Goal: Task Accomplishment & Management: Complete application form

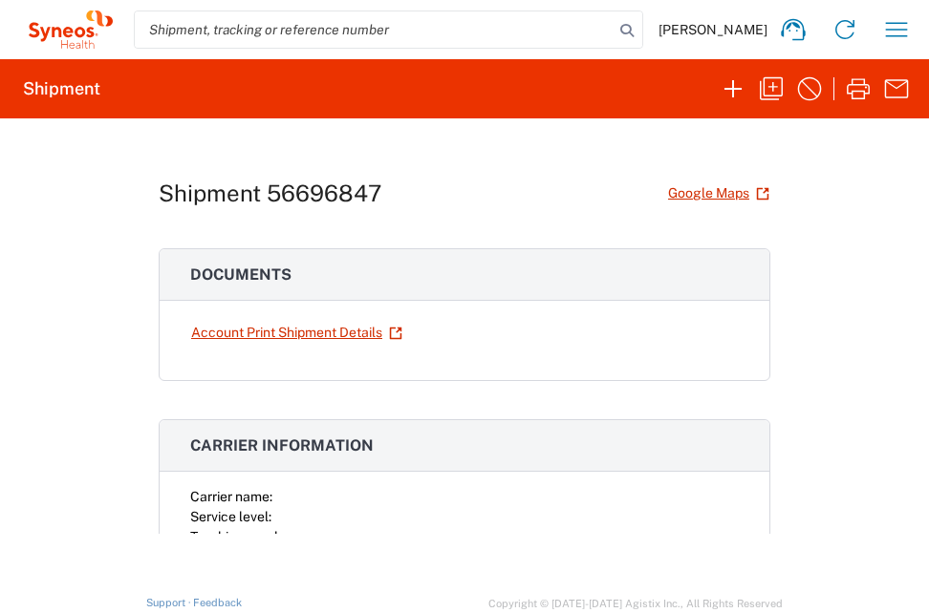
click at [576, 209] on div "Shipment 56696847 Google Maps" at bounding box center [464, 193] width 611 height 33
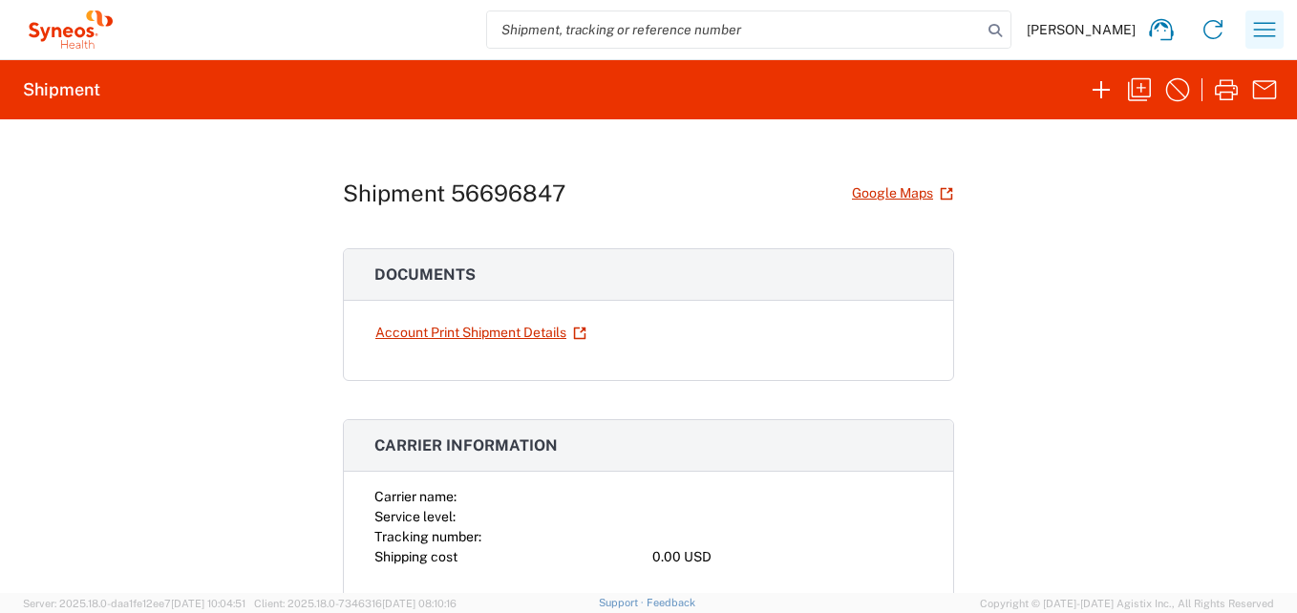
click at [928, 39] on icon "button" at bounding box center [1265, 29] width 31 height 31
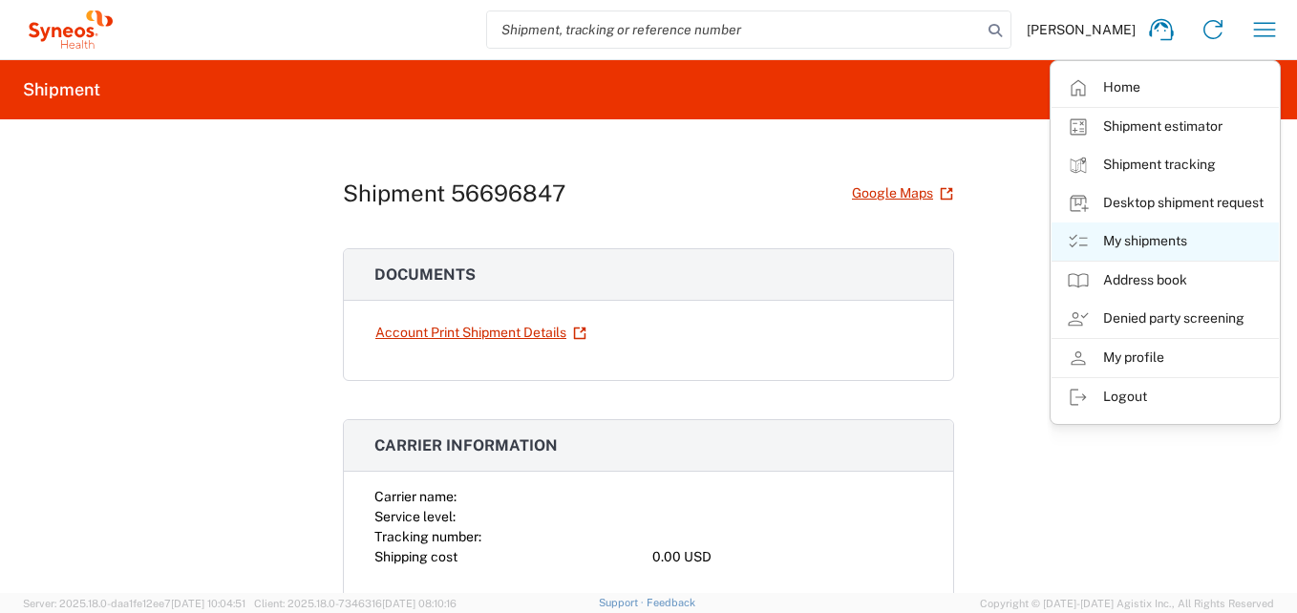
click at [928, 235] on link "My shipments" at bounding box center [1165, 242] width 227 height 38
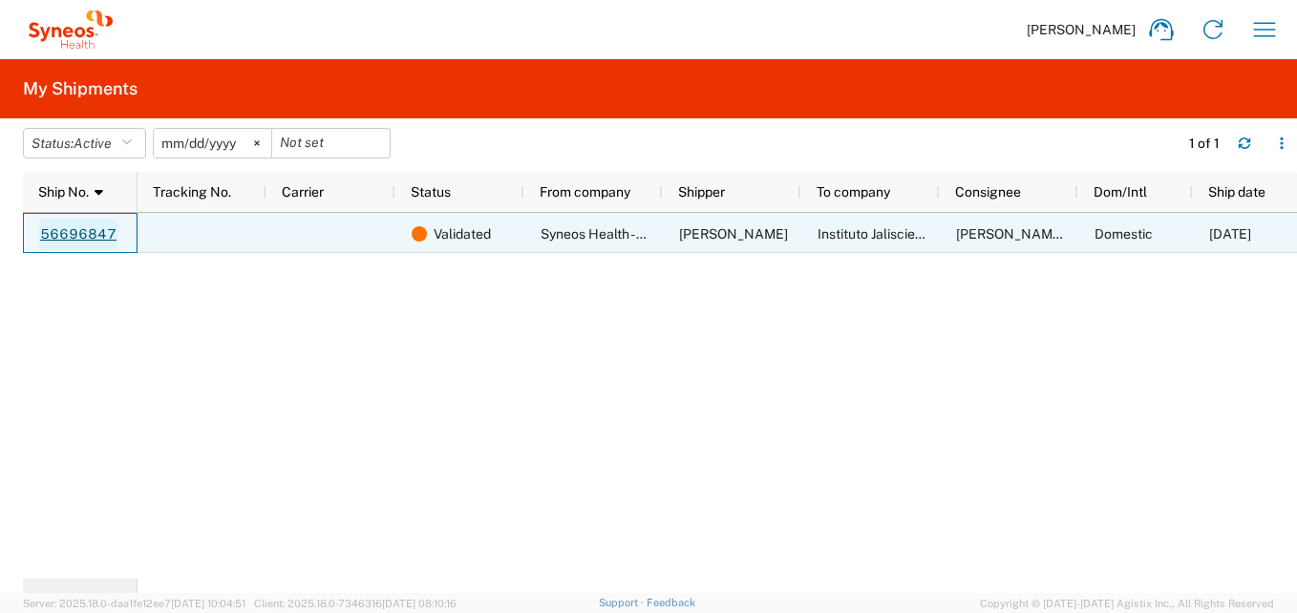
click at [85, 238] on link "56696847" at bounding box center [78, 235] width 78 height 31
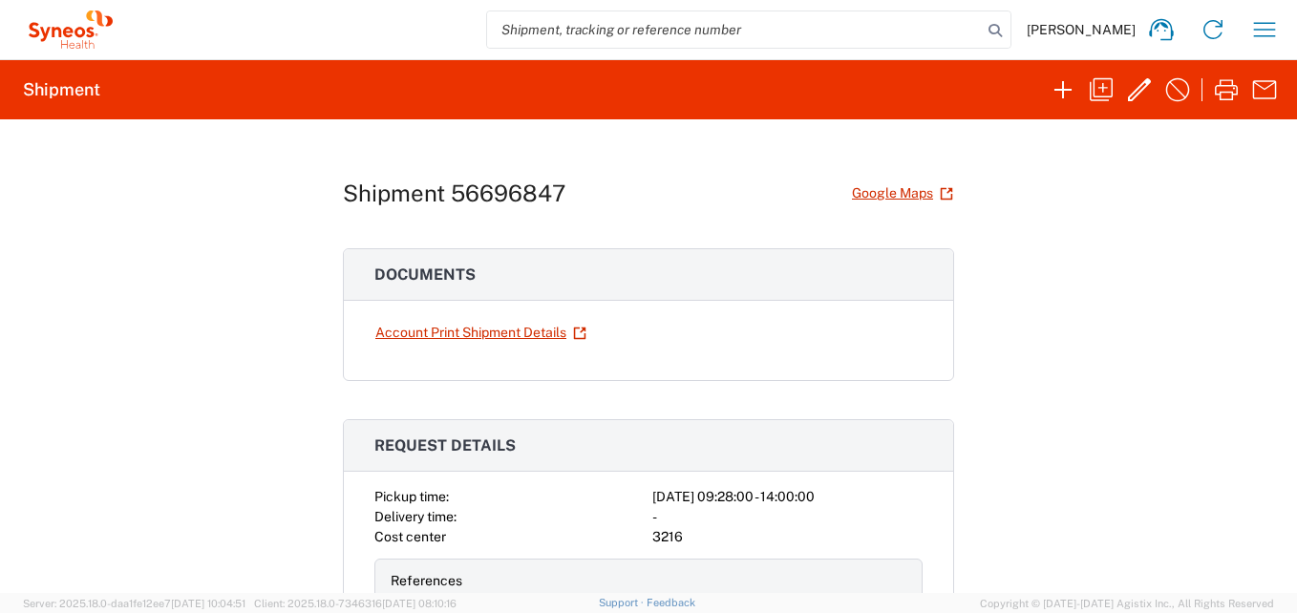
scroll to position [96, 0]
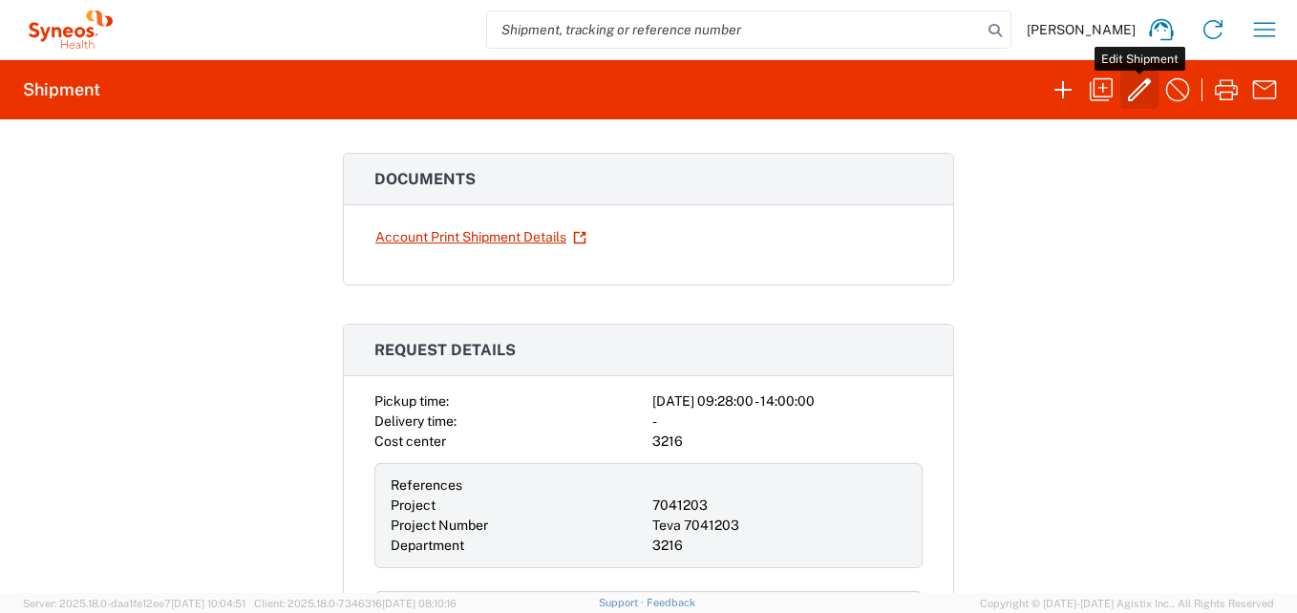
click at [928, 87] on icon "button" at bounding box center [1140, 90] width 31 height 31
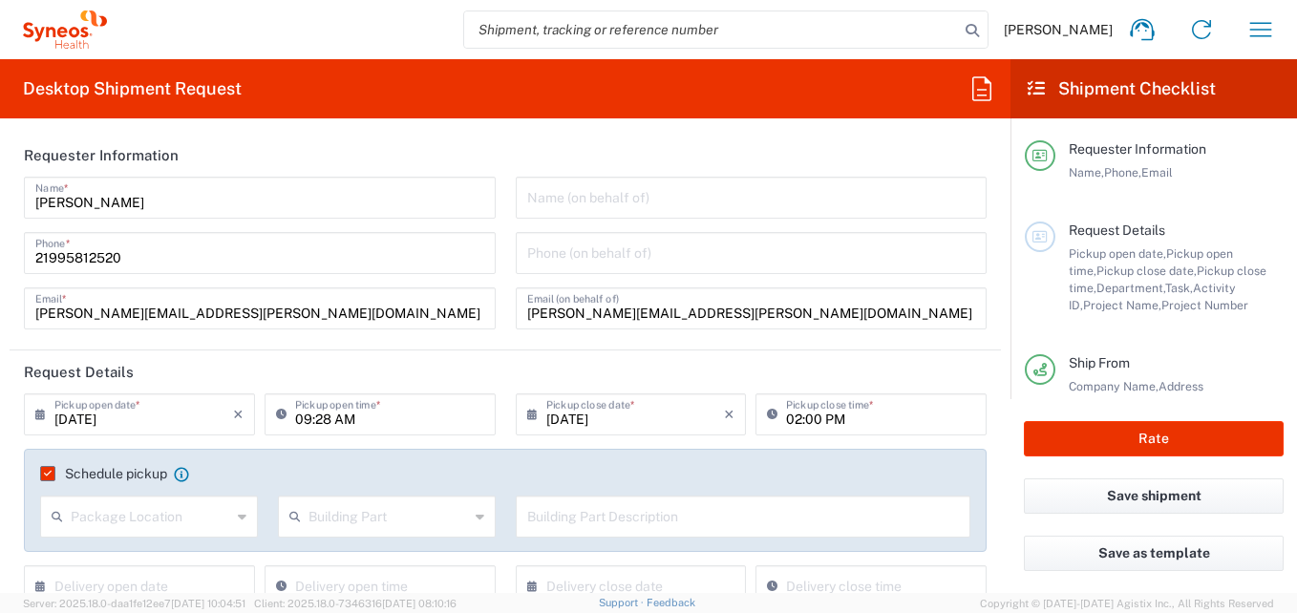
type input "Your Packaging"
type input "[GEOGRAPHIC_DATA]"
type input "7041203"
type input "Teva 7041203"
type input "Federal District"
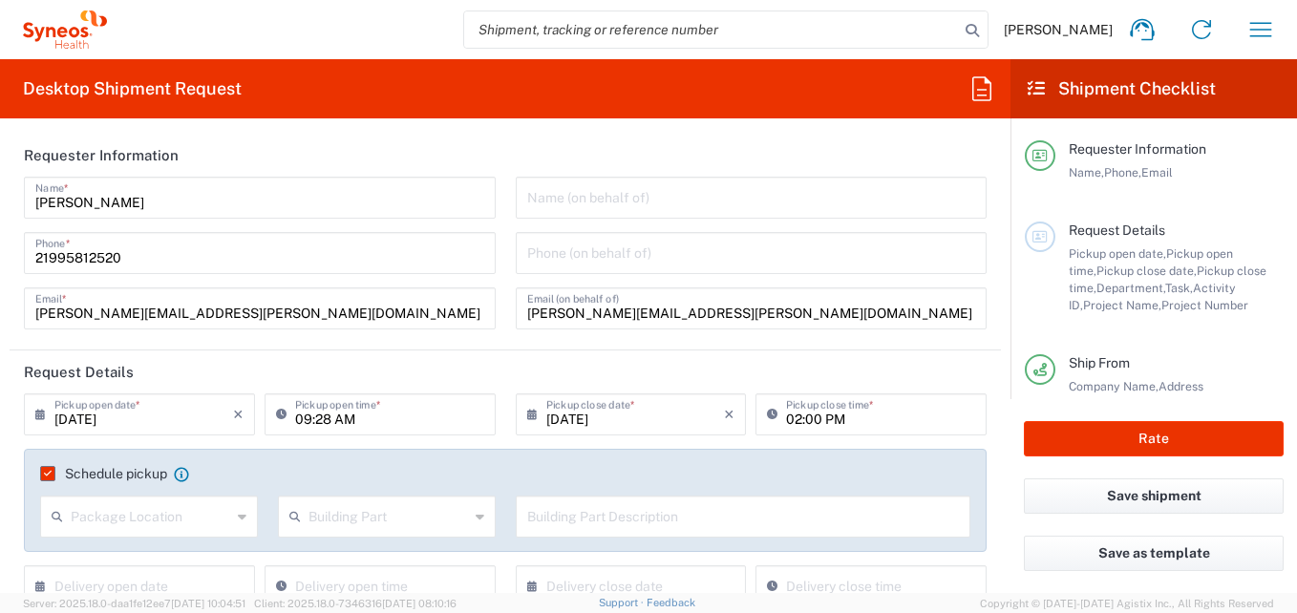
type input "[GEOGRAPHIC_DATA]"
type input "3216"
type input "[GEOGRAPHIC_DATA]"
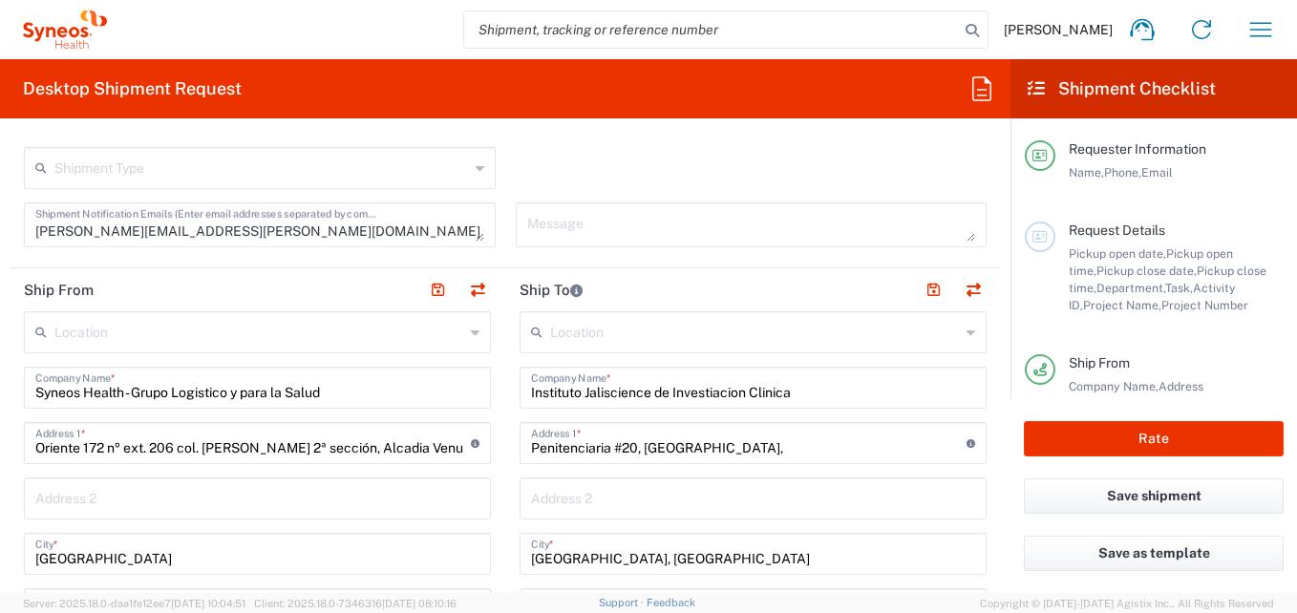
scroll to position [764, 0]
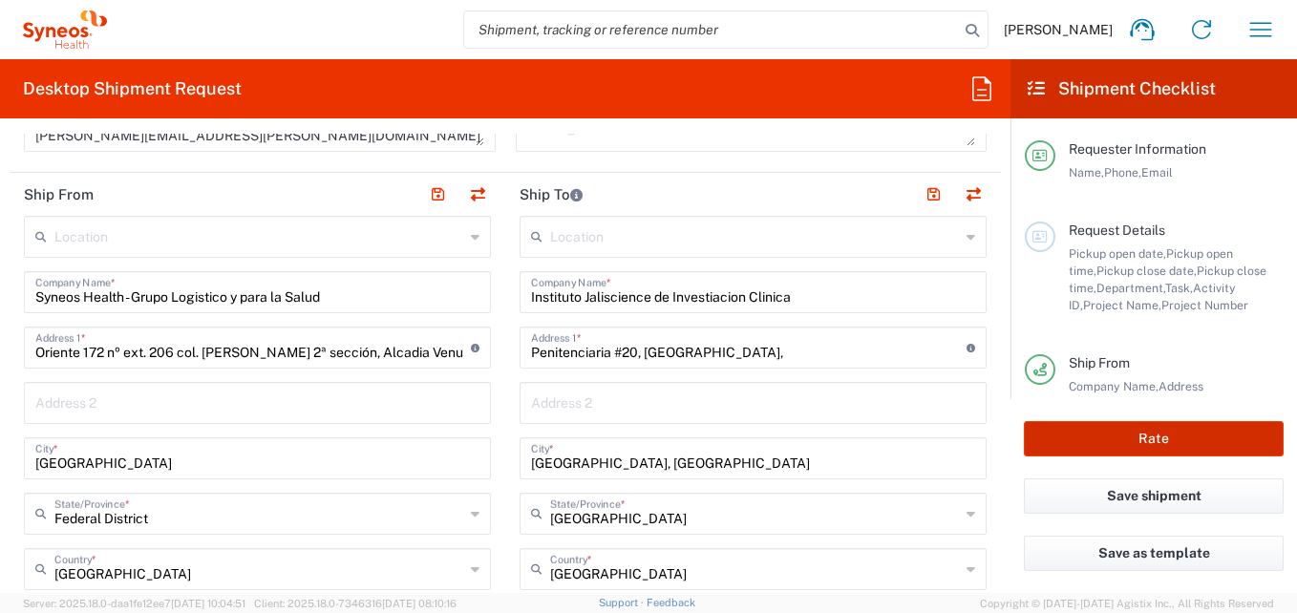
click at [928, 440] on button "Rate" at bounding box center [1154, 438] width 260 height 35
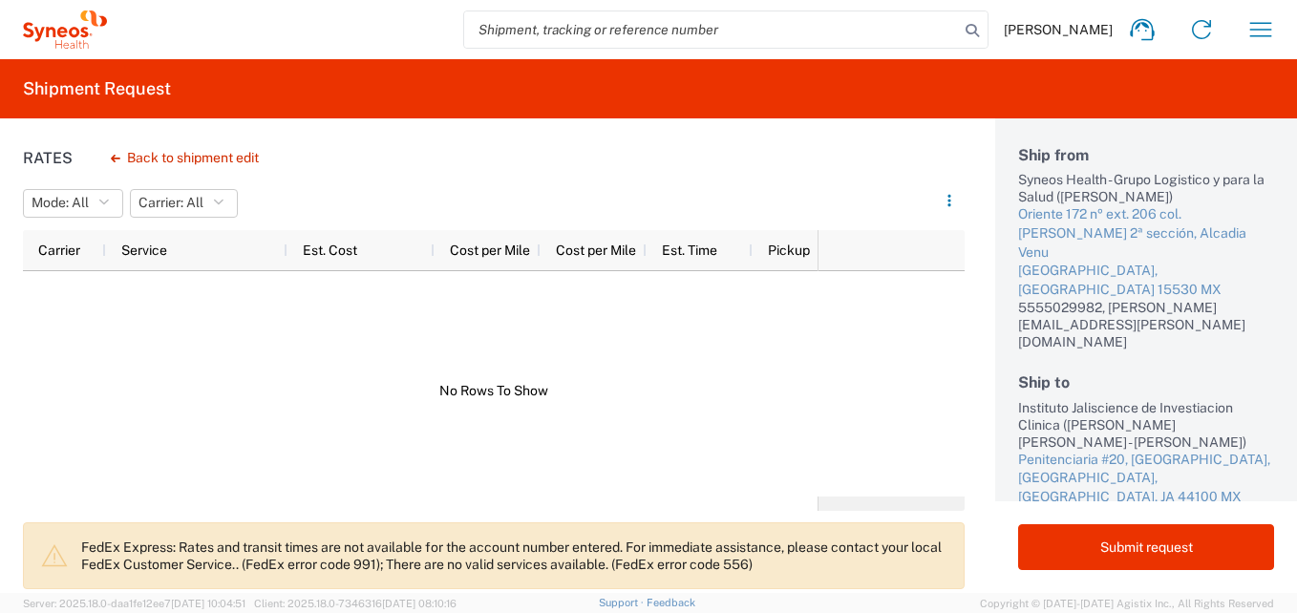
scroll to position [194, 0]
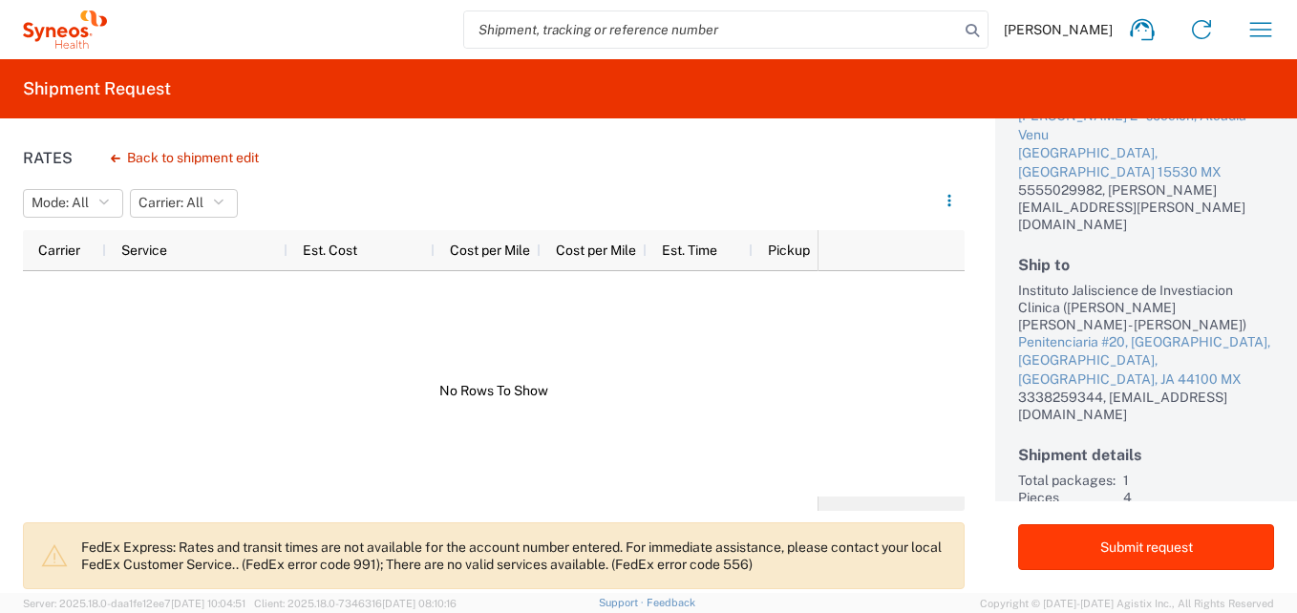
click at [928, 551] on button "Submit request" at bounding box center [1146, 548] width 256 height 46
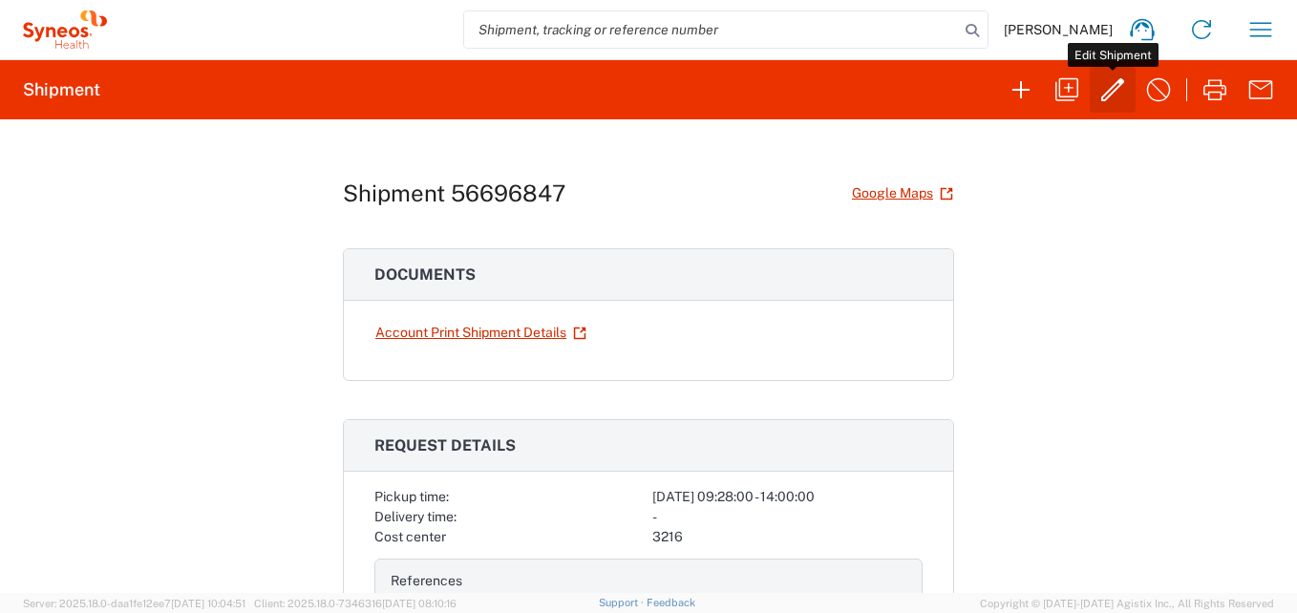
click at [928, 105] on button "button" at bounding box center [1113, 90] width 46 height 46
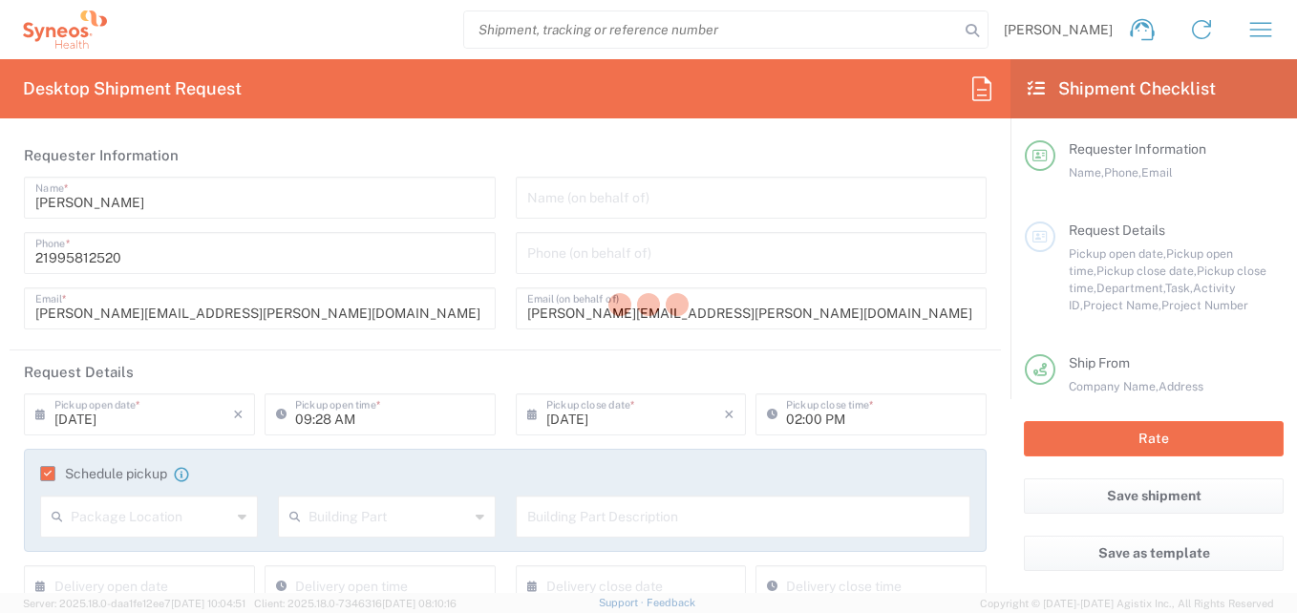
type input "3216"
type input "7041203"
type input "Teva 7041203"
type input "Federal District"
type input "[GEOGRAPHIC_DATA]"
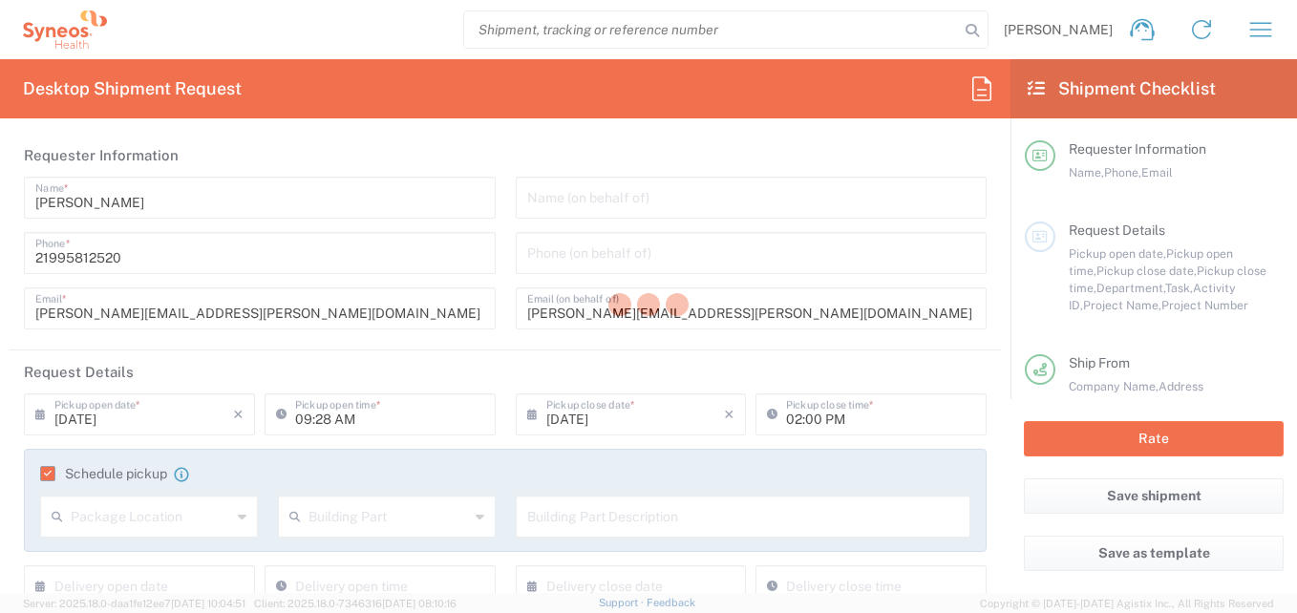
type input "Your Packaging"
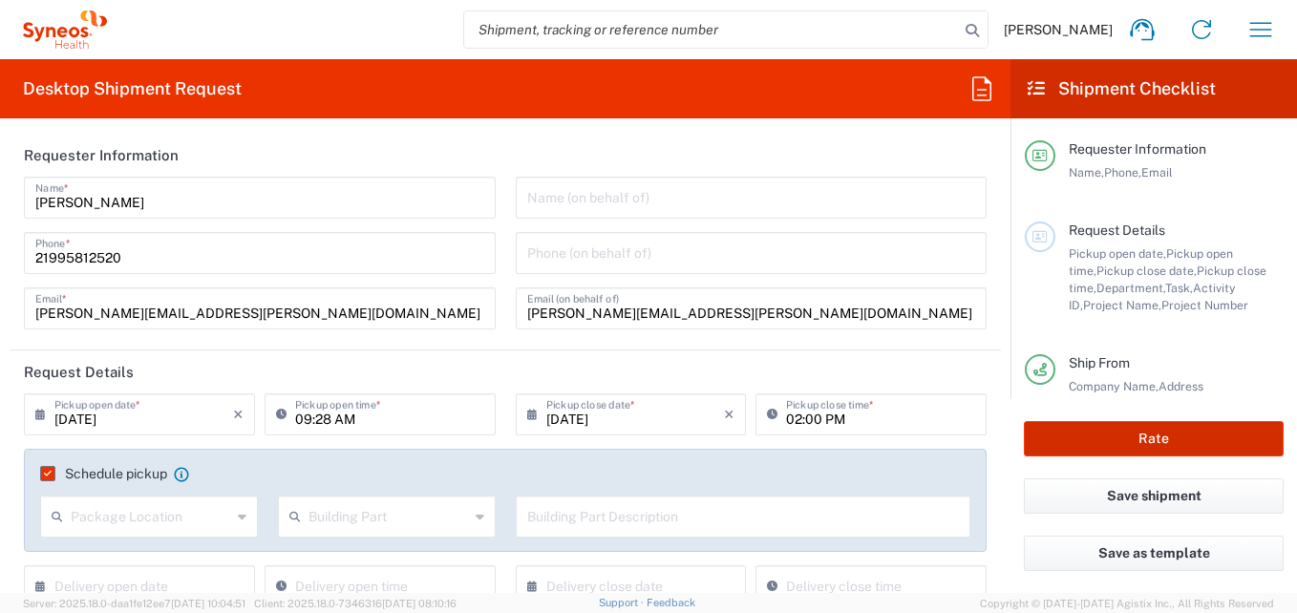
click at [928, 440] on button "Rate" at bounding box center [1154, 438] width 260 height 35
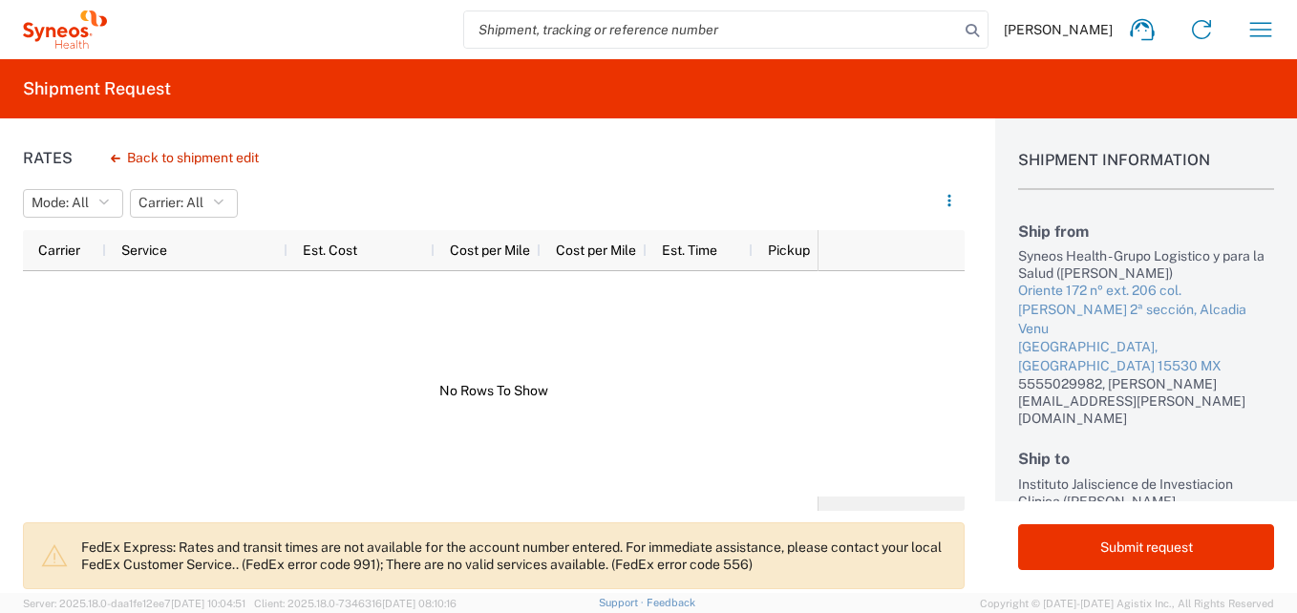
scroll to position [0, 41]
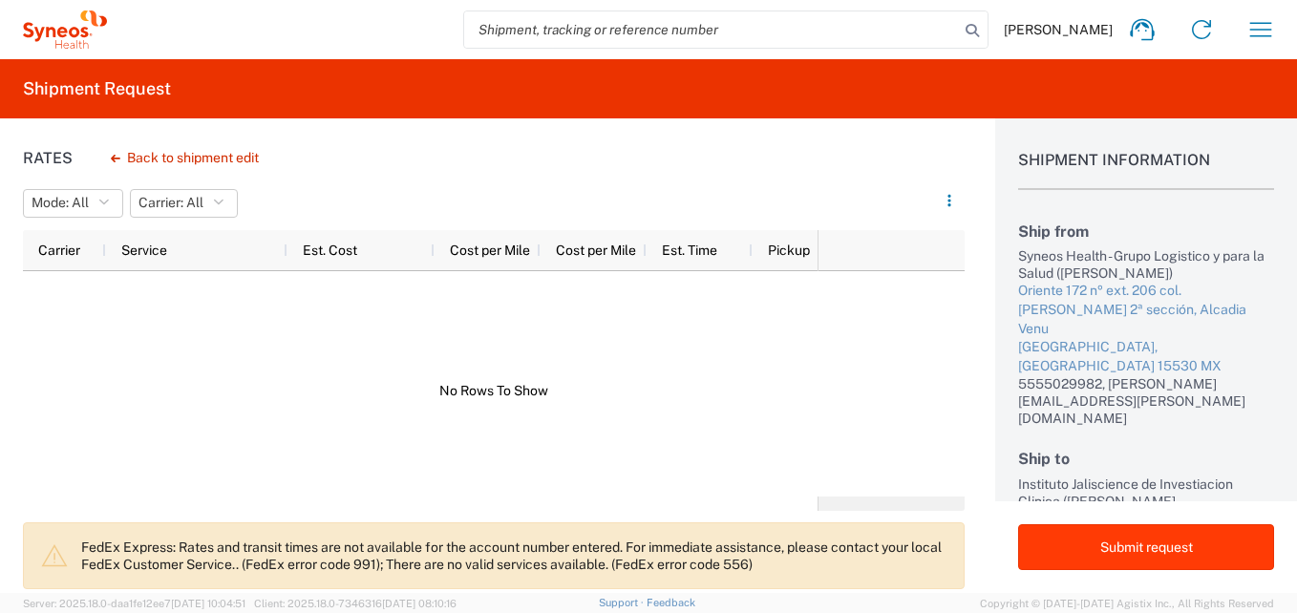
click at [928, 537] on button "Submit request" at bounding box center [1146, 548] width 256 height 46
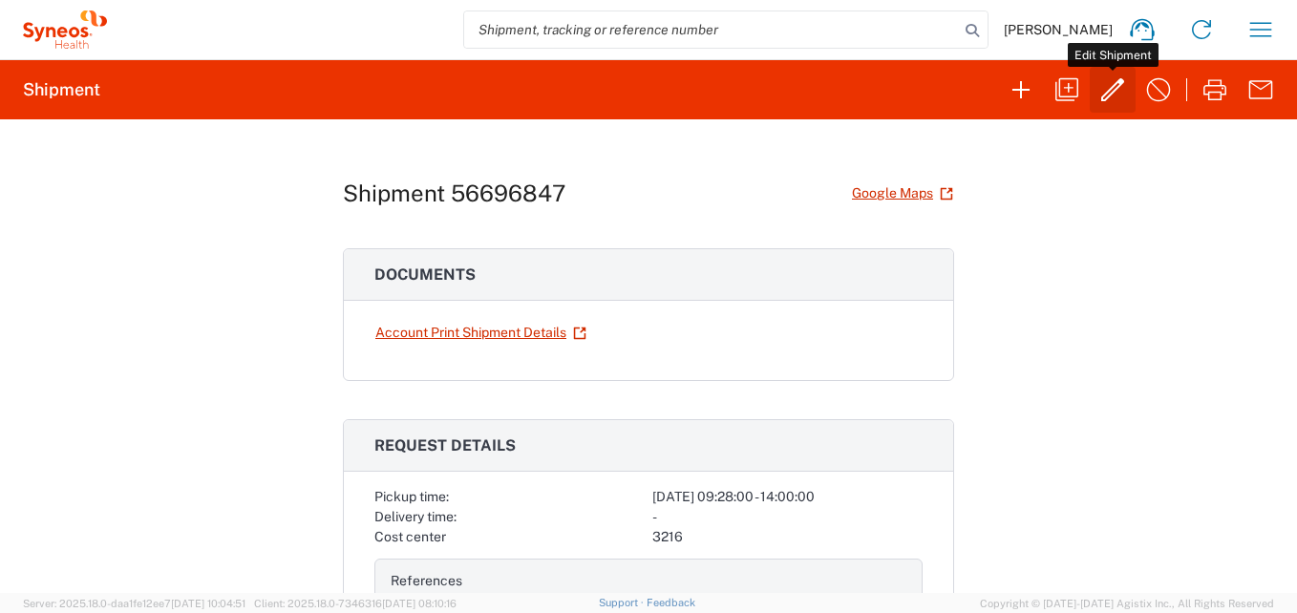
click at [928, 99] on icon "button" at bounding box center [1113, 90] width 31 height 31
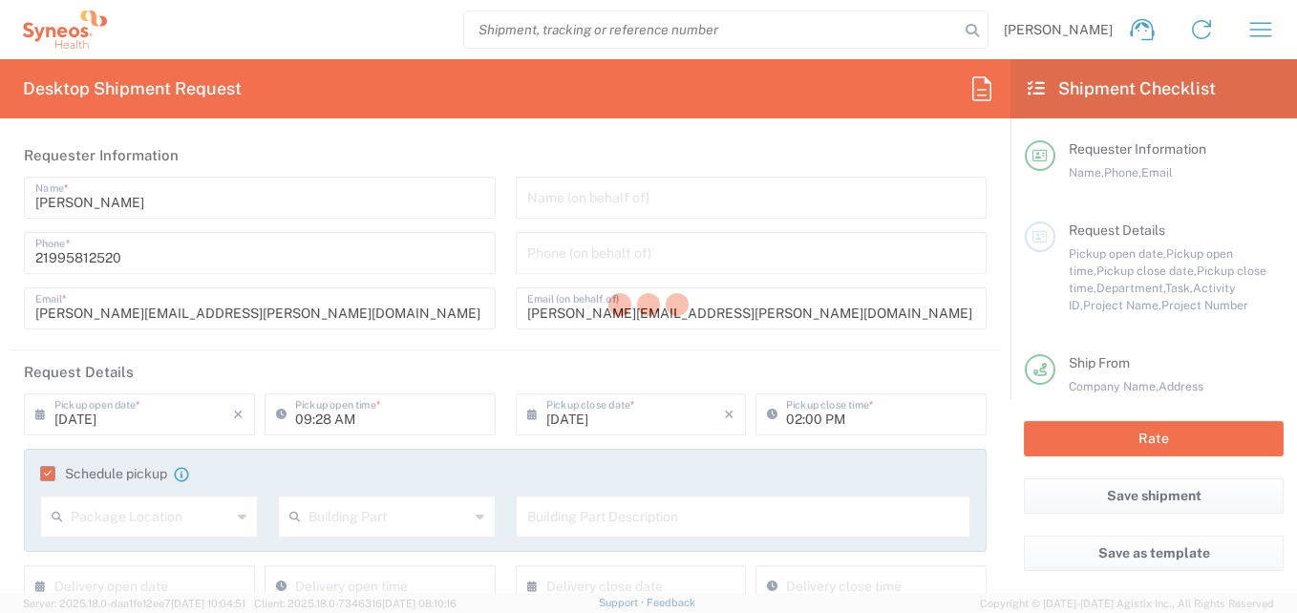
type input "3216"
type input "7041203"
type input "Teva 7041203"
type input "Federal District"
type input "[GEOGRAPHIC_DATA]"
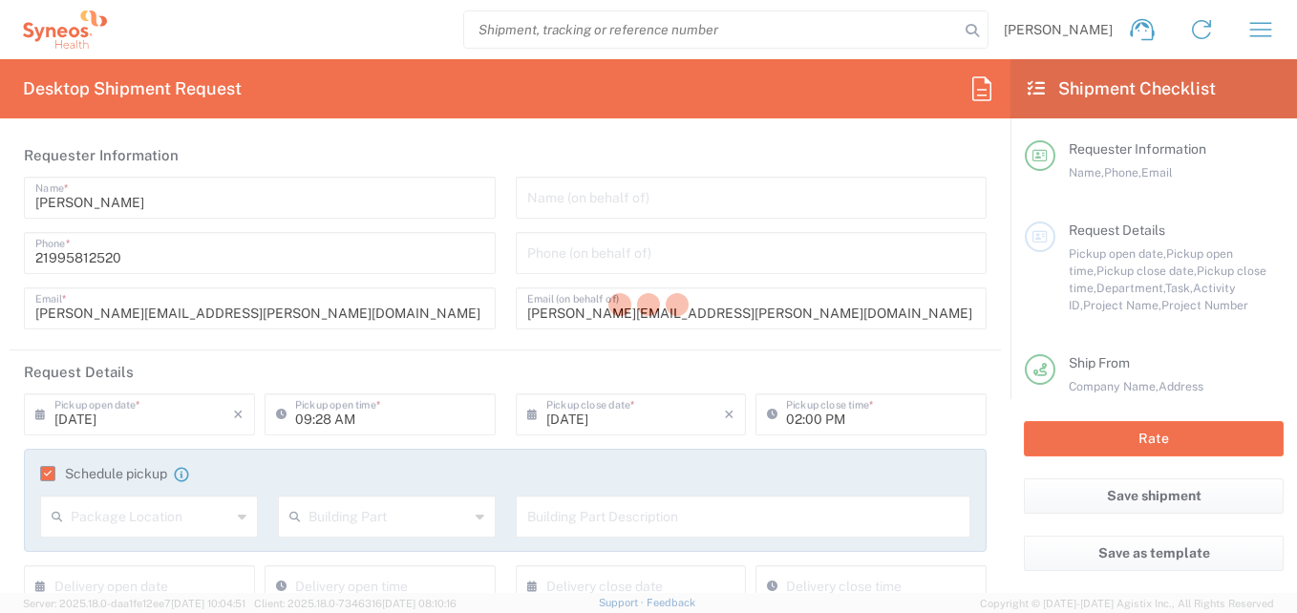
type input "Your Packaging"
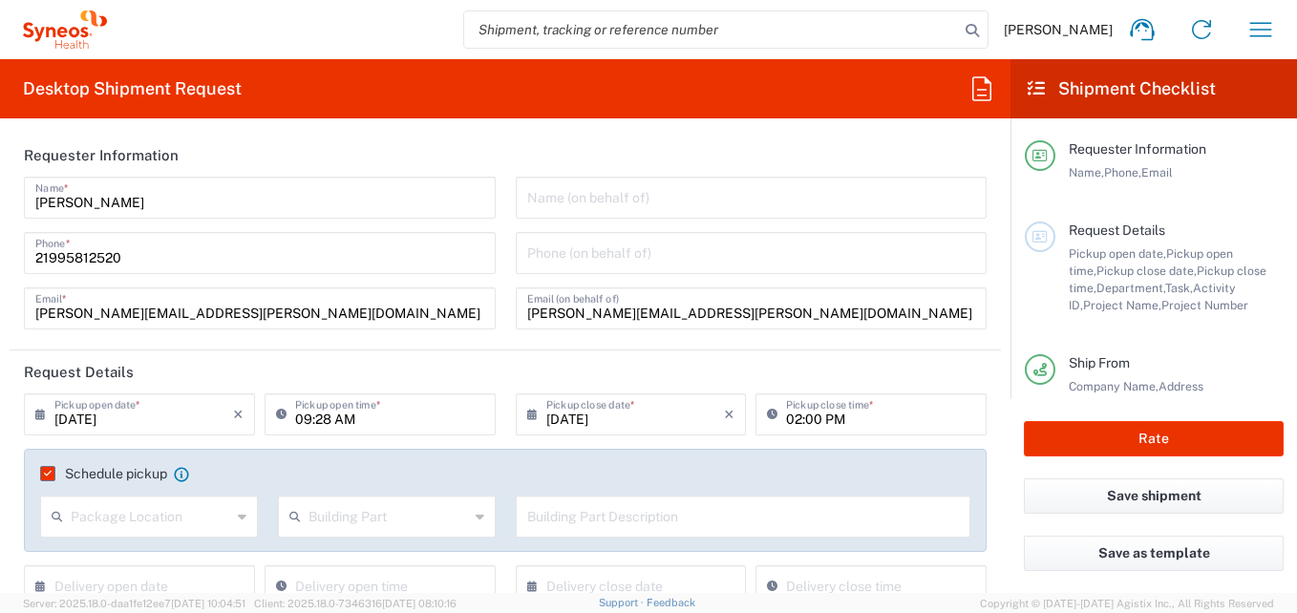
click at [155, 421] on input "[DATE]" at bounding box center [143, 412] width 179 height 33
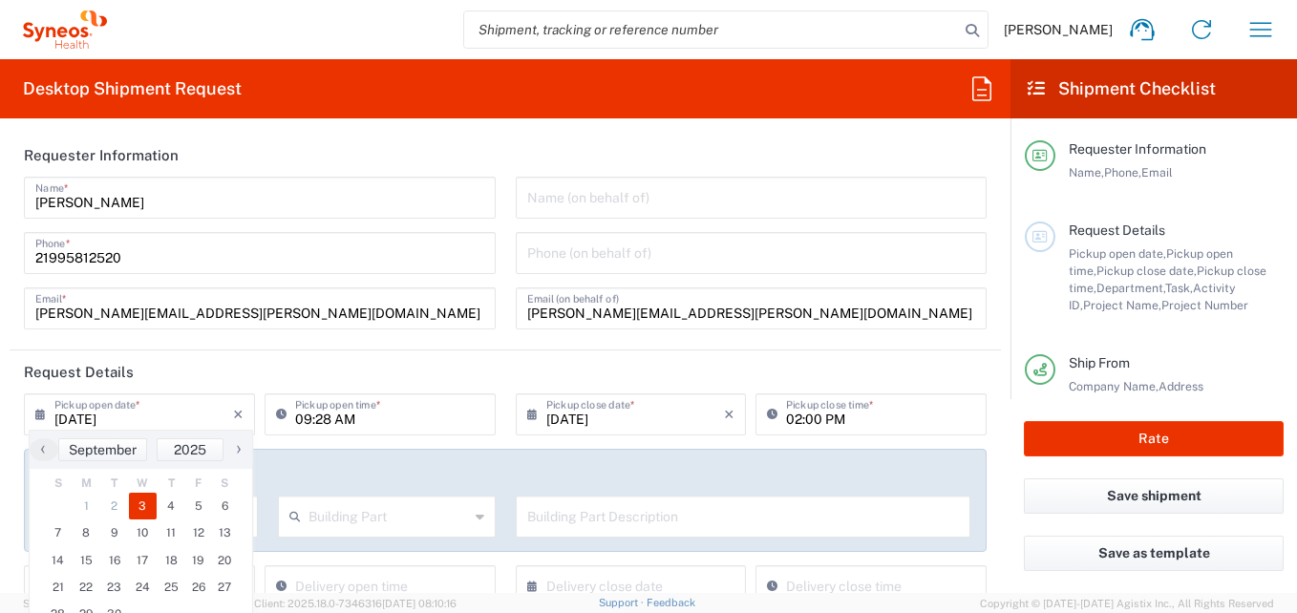
click at [150, 496] on table "S M T W T F S 31 1 2 3 4 5 6 7 8 9 10 11 12 13 14 15 16 17 18 19 20 21 22 23 24…" at bounding box center [141, 569] width 223 height 191
drag, startPoint x: 150, startPoint y: 496, endPoint x: 140, endPoint y: 501, distance: 10.7
click at [140, 501] on span "3" at bounding box center [143, 506] width 29 height 27
click at [142, 506] on span "3" at bounding box center [143, 506] width 29 height 27
click at [323, 356] on header "Request Details" at bounding box center [506, 372] width 992 height 43
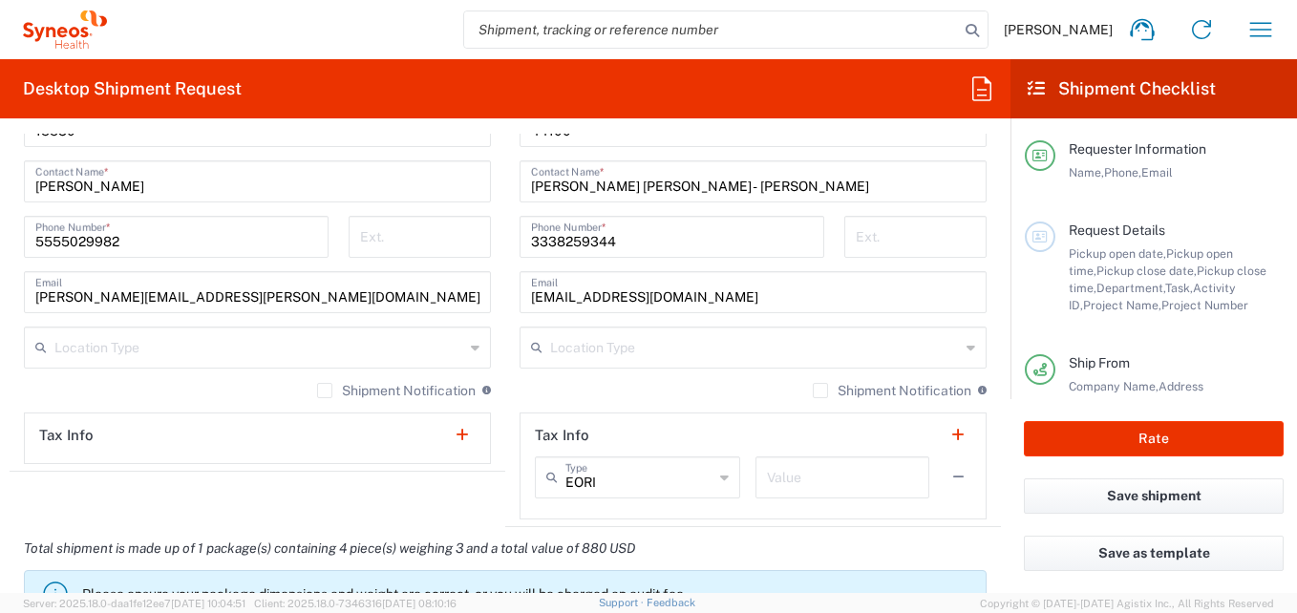
scroll to position [1338, 0]
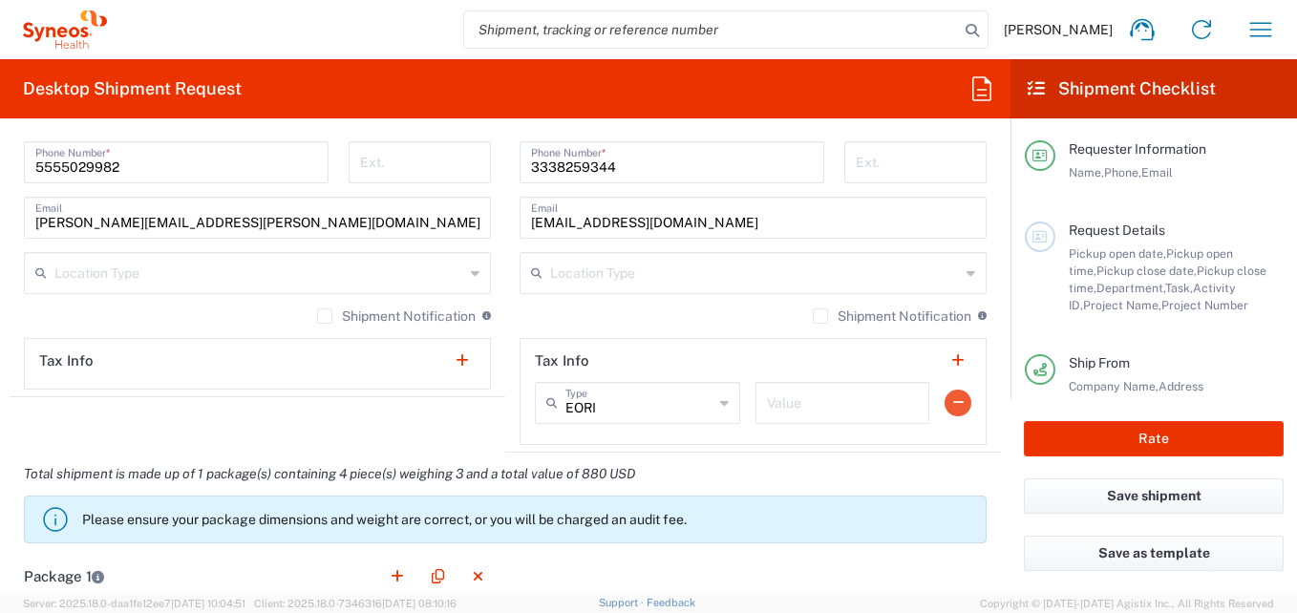
click at [928, 402] on button "button" at bounding box center [958, 403] width 27 height 27
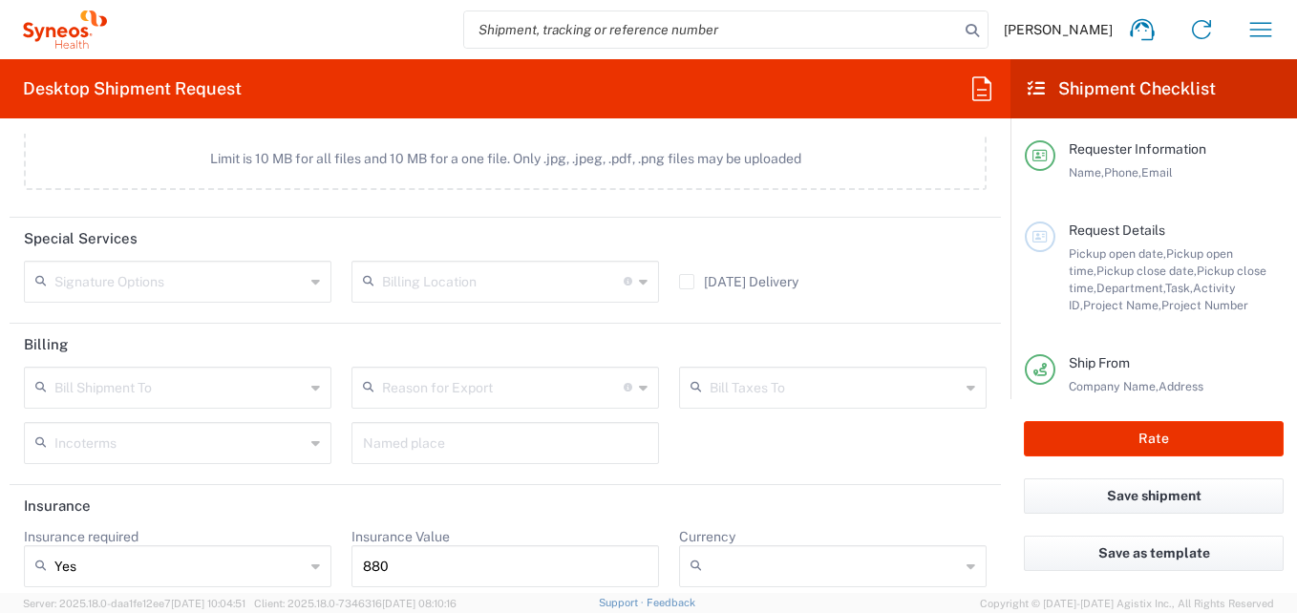
scroll to position [2433, 0]
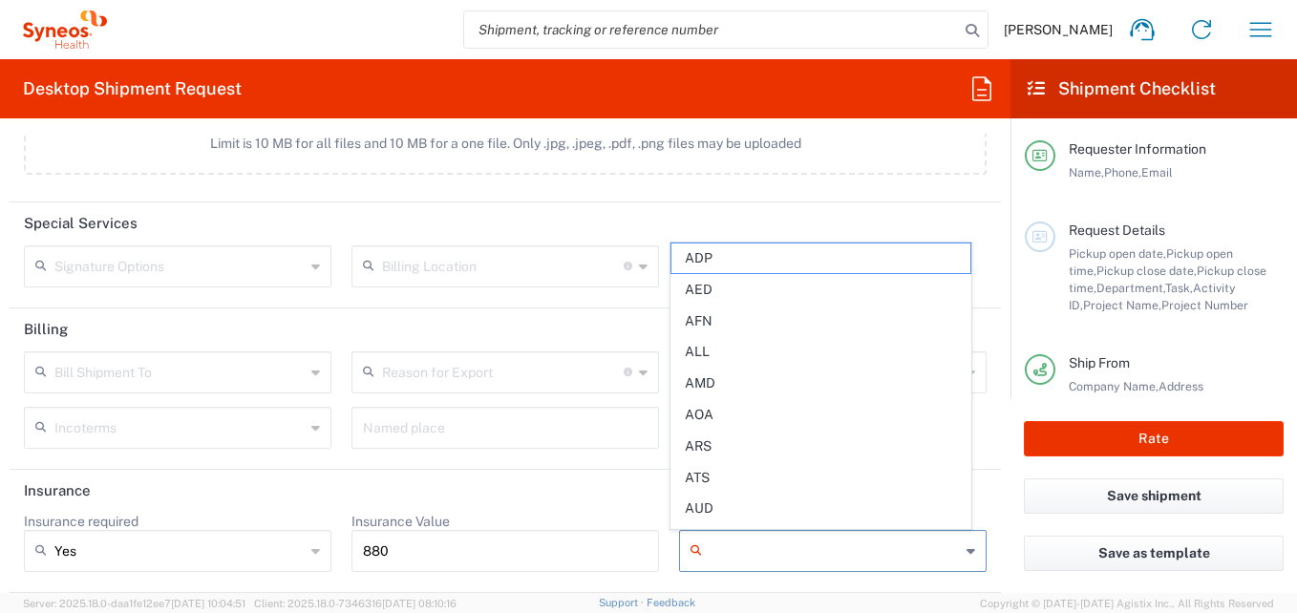
click at [762, 545] on input "Currency" at bounding box center [835, 551] width 250 height 31
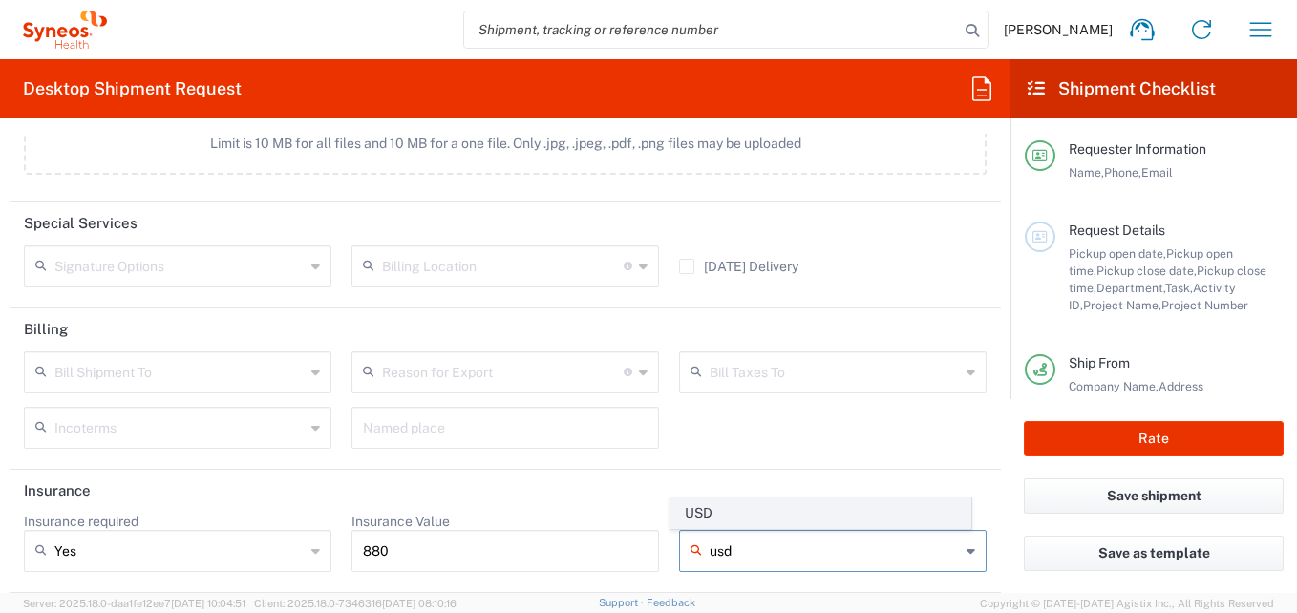
click at [738, 512] on span "USD" at bounding box center [821, 514] width 299 height 30
type input "USD"
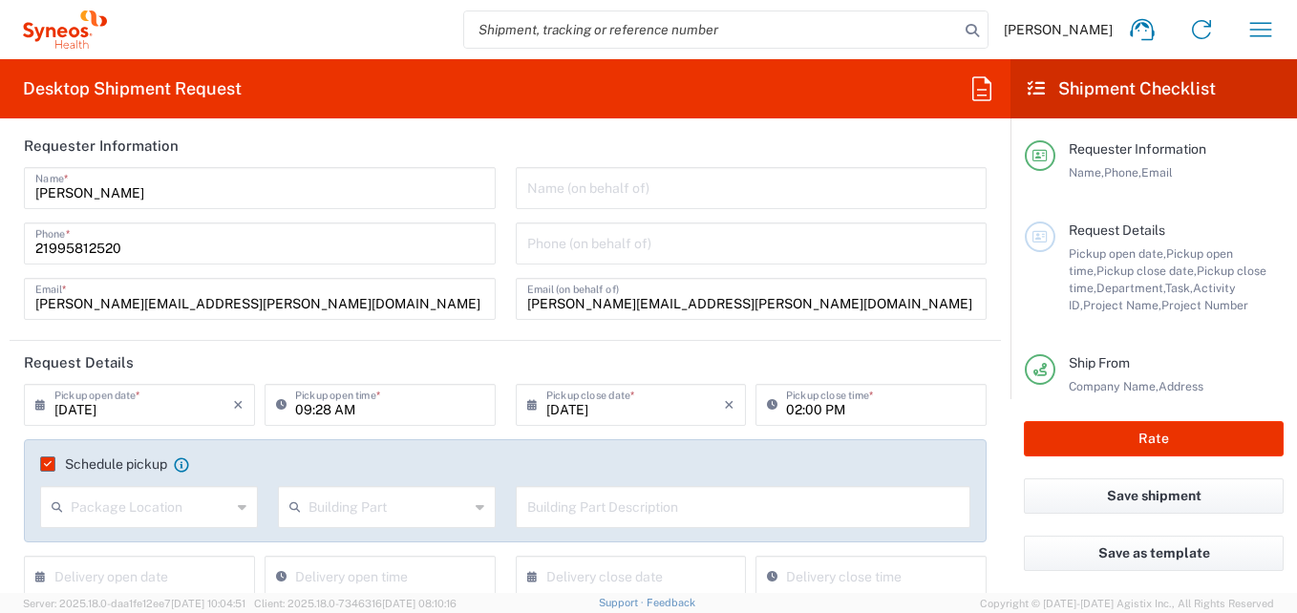
scroll to position [0, 0]
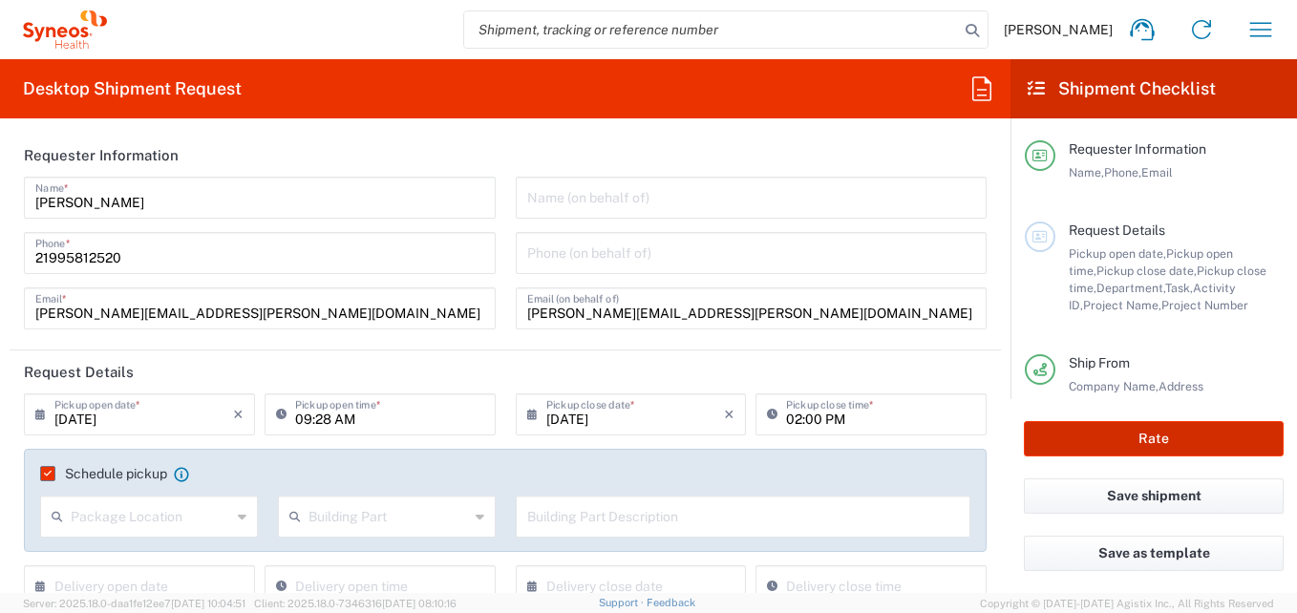
click at [928, 439] on button "Rate" at bounding box center [1154, 438] width 260 height 35
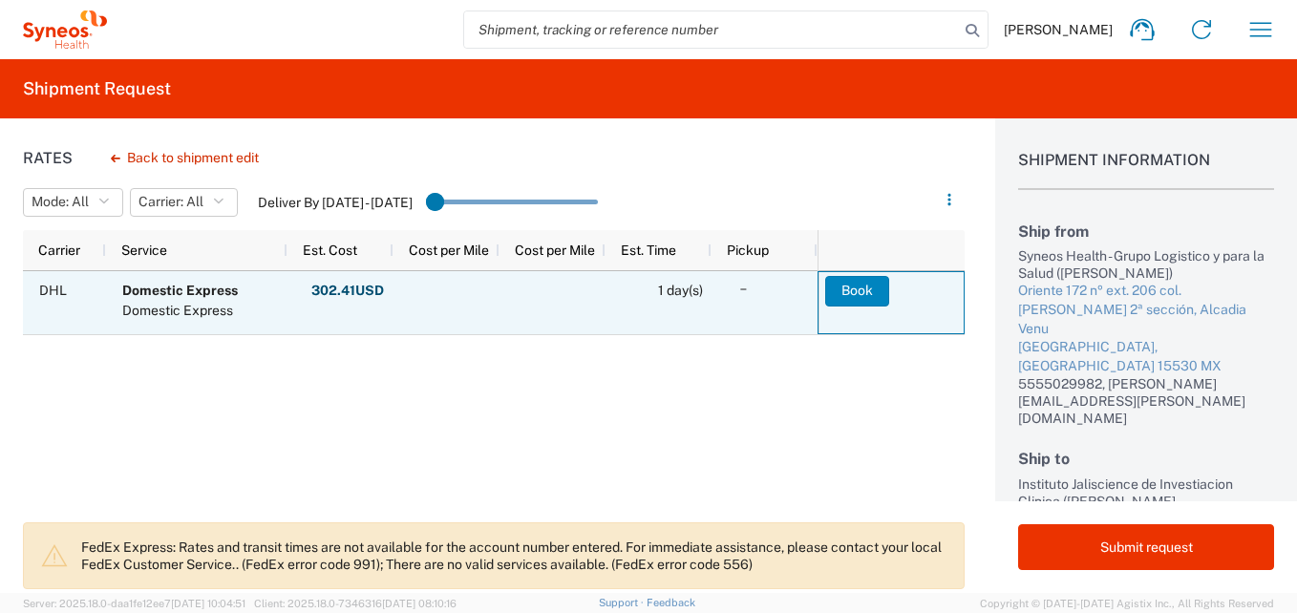
click at [852, 291] on button "Book" at bounding box center [857, 291] width 64 height 31
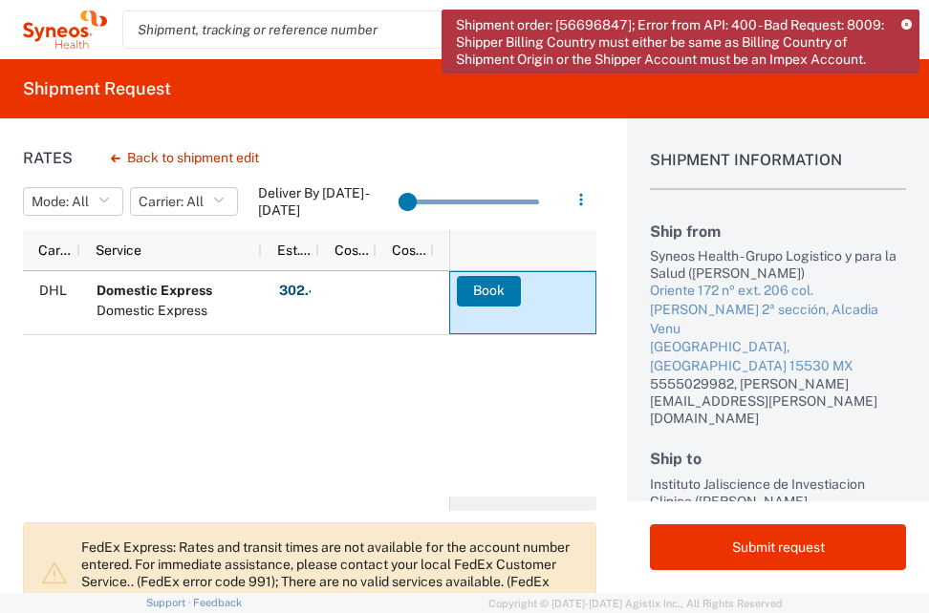
click at [898, 30] on div "Shipment order: [56696847]; Error from API: 400 - Bad Request: 8009: Shipper Bi…" at bounding box center [680, 42] width 478 height 64
click at [906, 21] on icon at bounding box center [906, 25] width 11 height 11
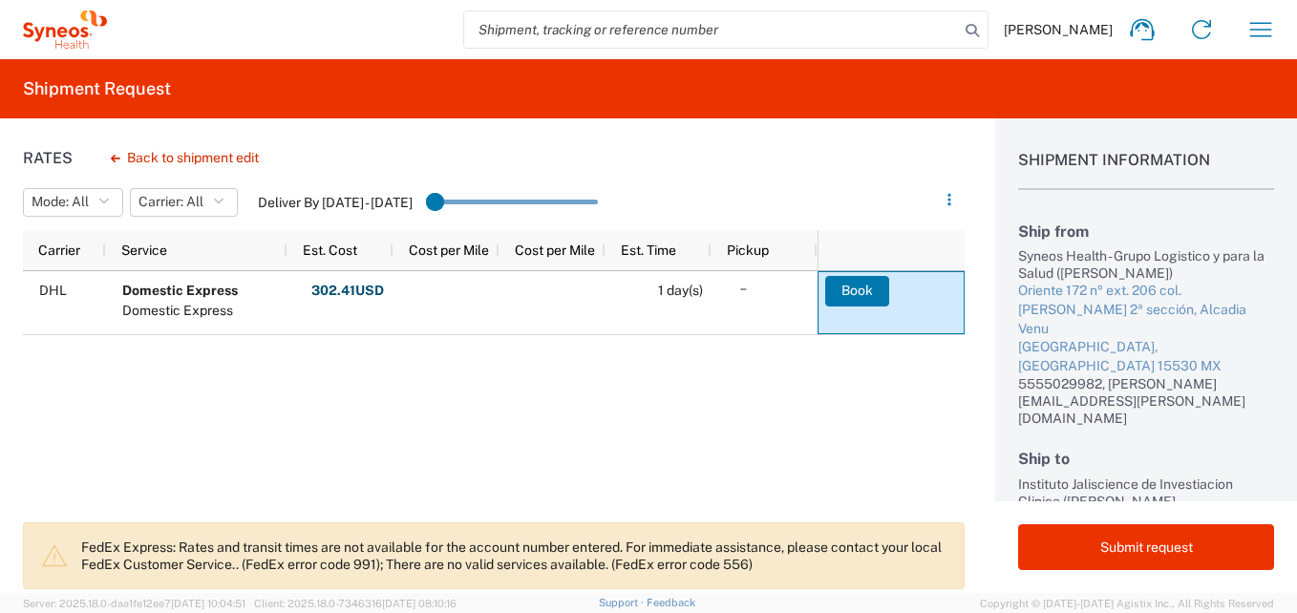
click at [228, 431] on div "DHL Domestic Express Domestic Express 302.41 USD Other Fees: 0.00 USD Fuel Char…" at bounding box center [420, 391] width 795 height 240
click at [188, 160] on button "Back to shipment edit" at bounding box center [185, 157] width 179 height 33
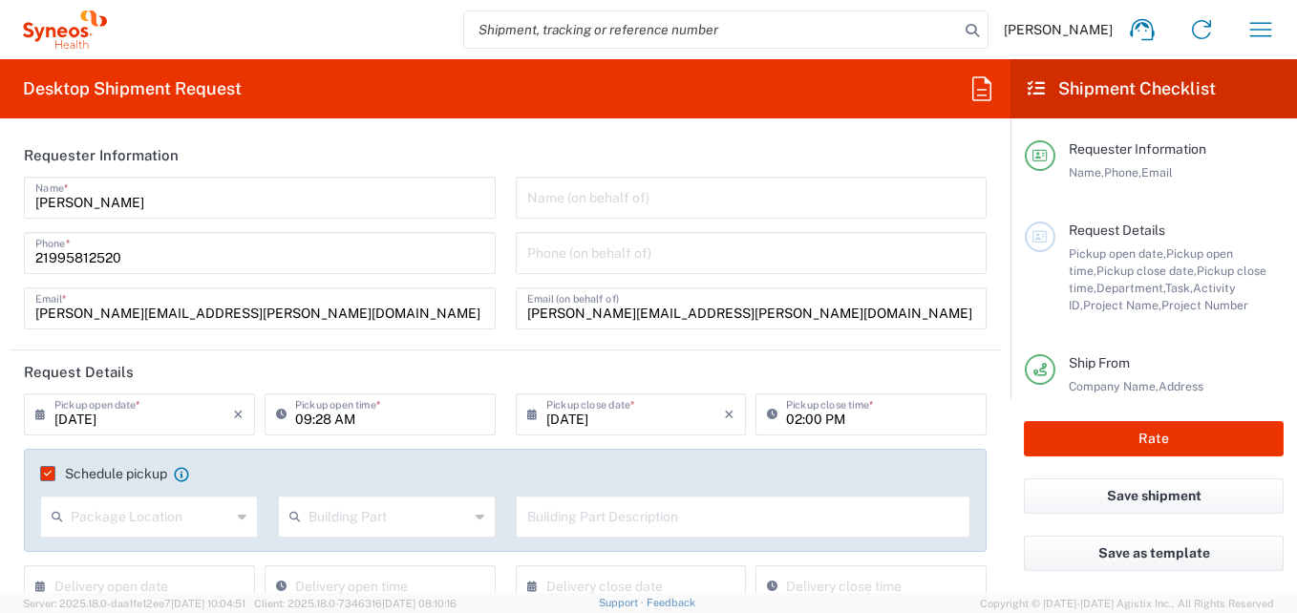
type input "7041203"
type input "Teva 7041203"
type input "Federal District"
type input "[GEOGRAPHIC_DATA]"
type input "Your Packaging"
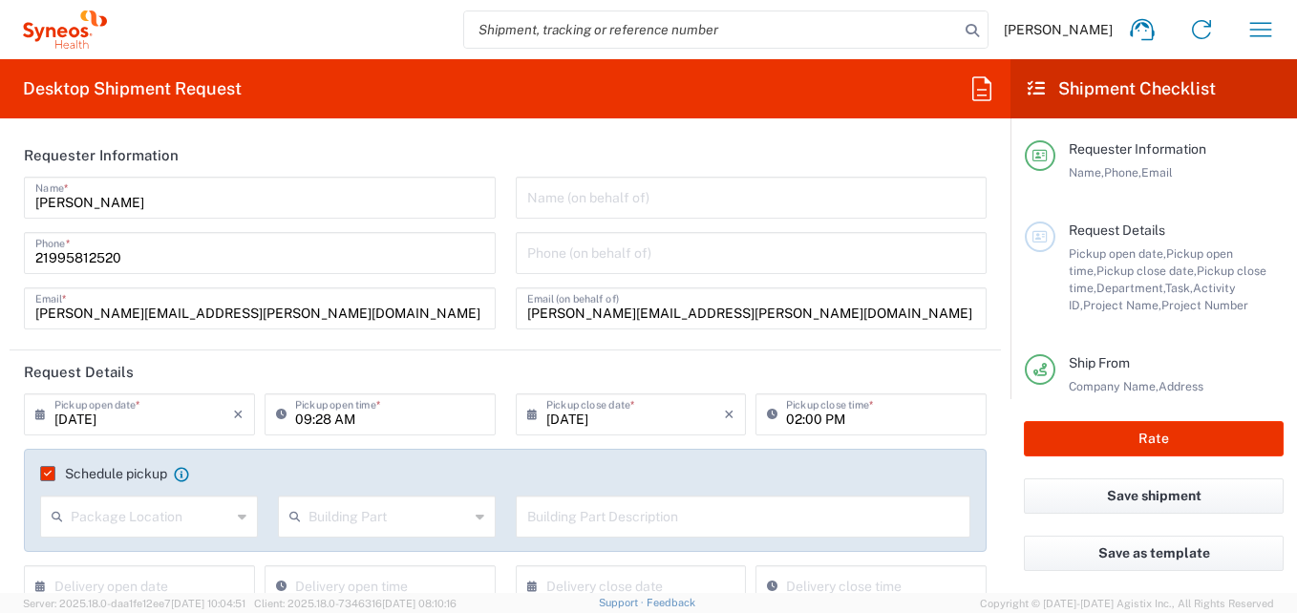
type input "3216"
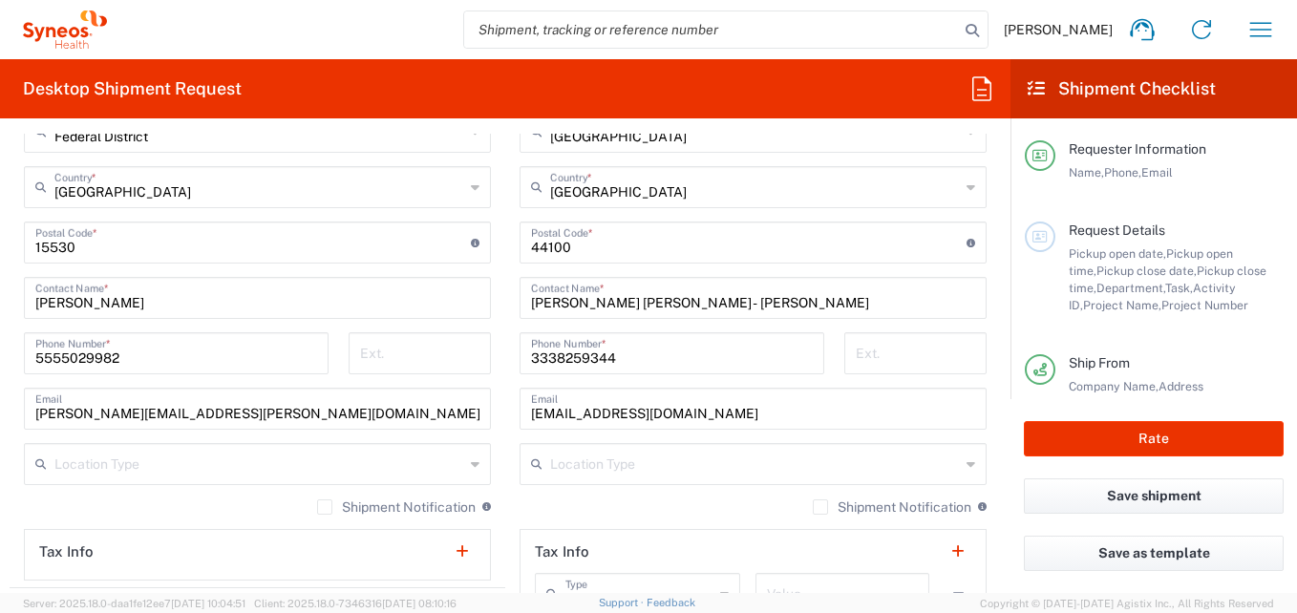
scroll to position [1242, 0]
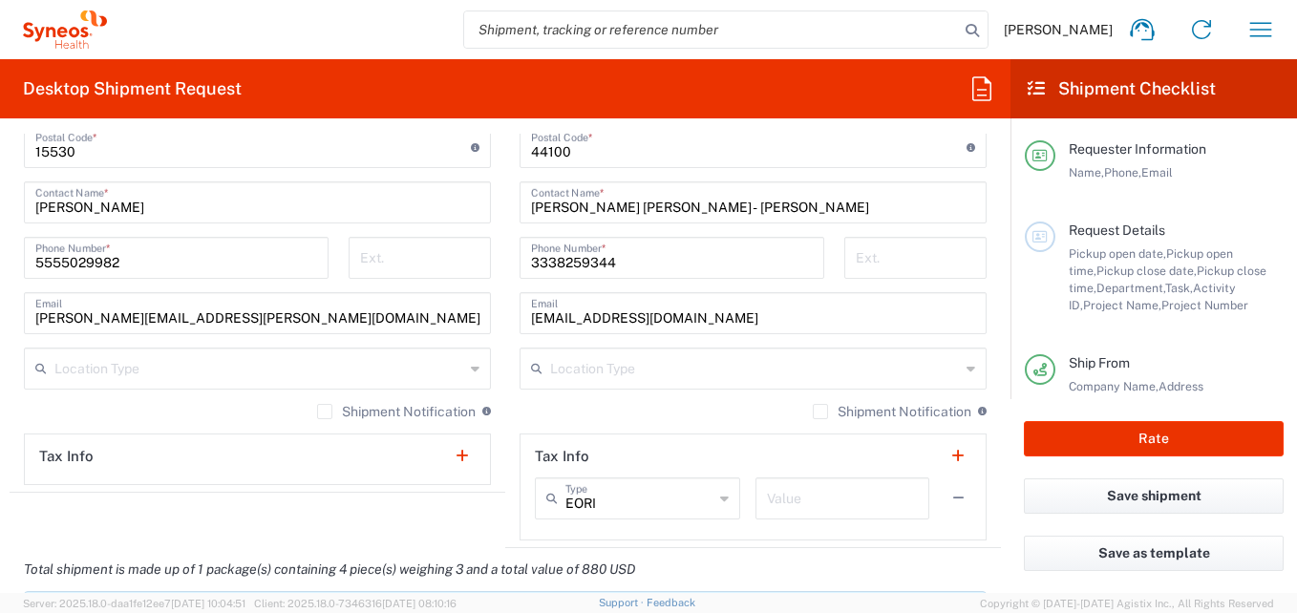
click at [928, 503] on button "button" at bounding box center [958, 498] width 27 height 27
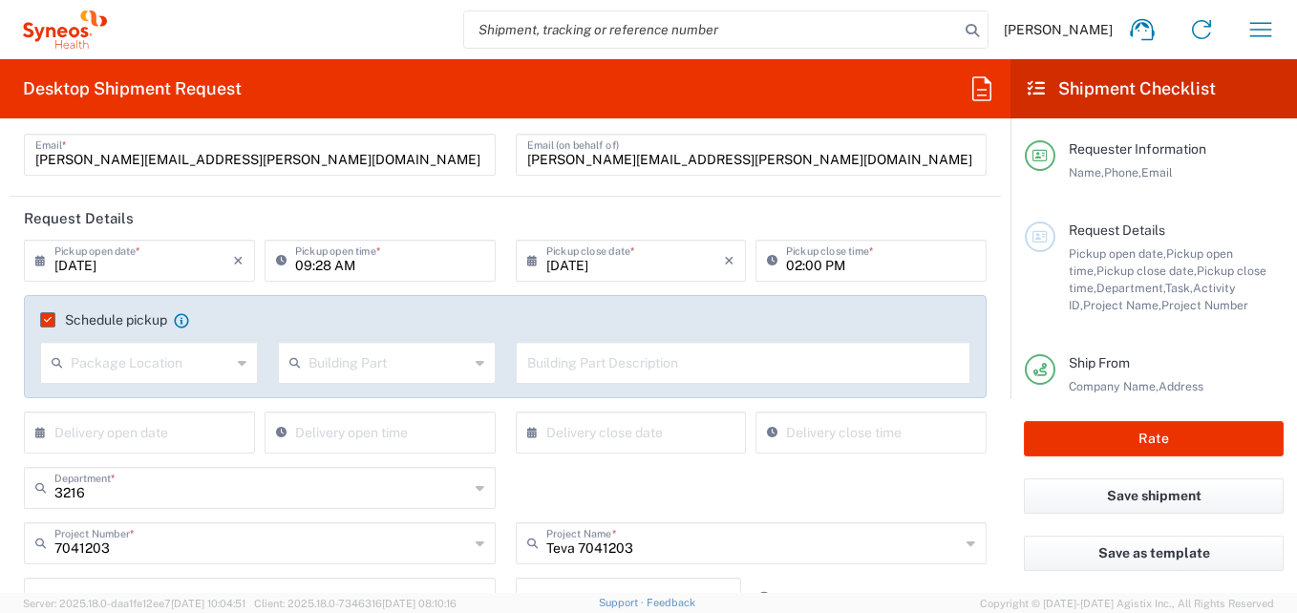
scroll to position [96, 0]
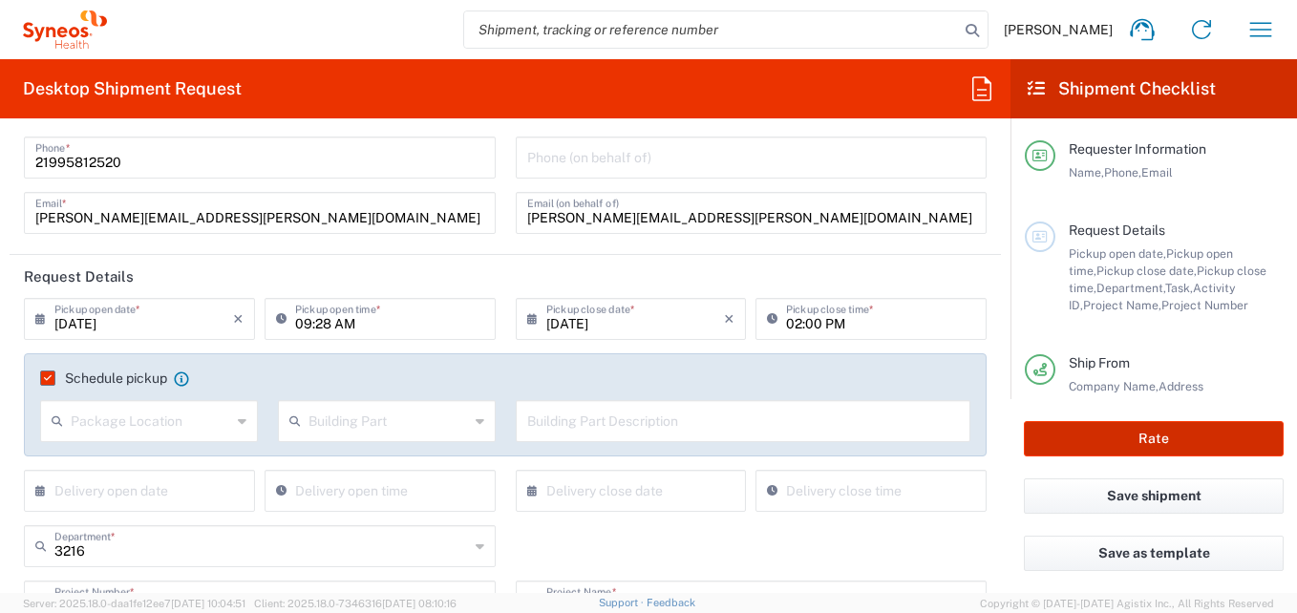
click at [928, 434] on button "Rate" at bounding box center [1154, 438] width 260 height 35
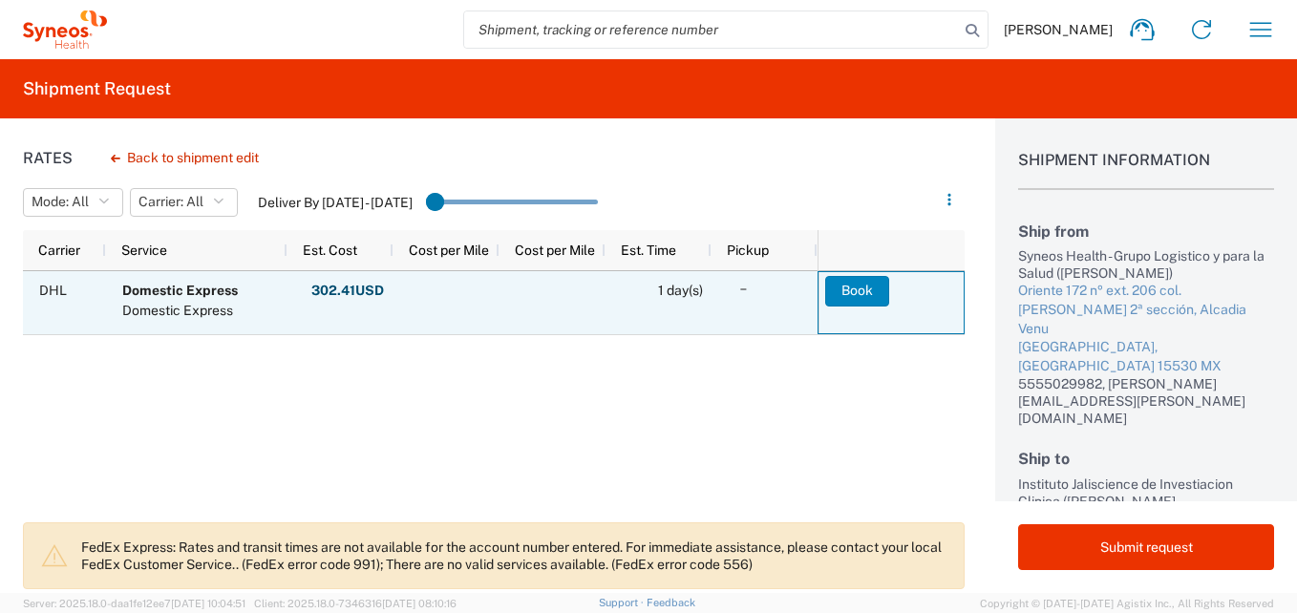
click at [861, 300] on button "Book" at bounding box center [857, 291] width 64 height 31
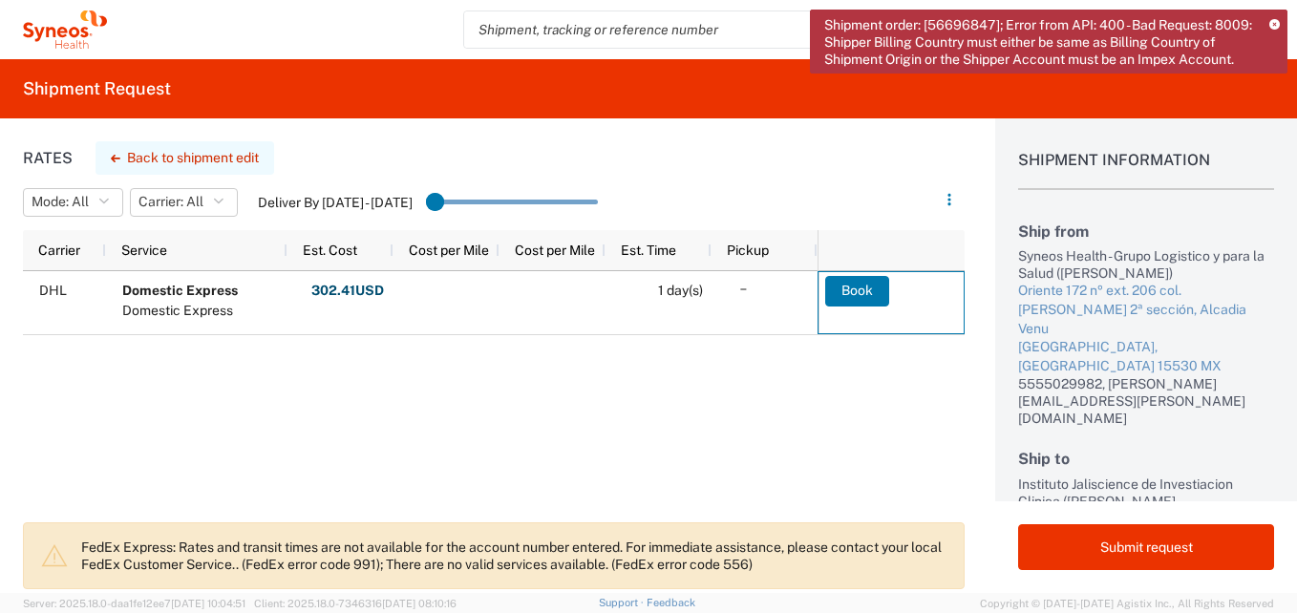
click at [182, 158] on button "Back to shipment edit" at bounding box center [185, 157] width 179 height 33
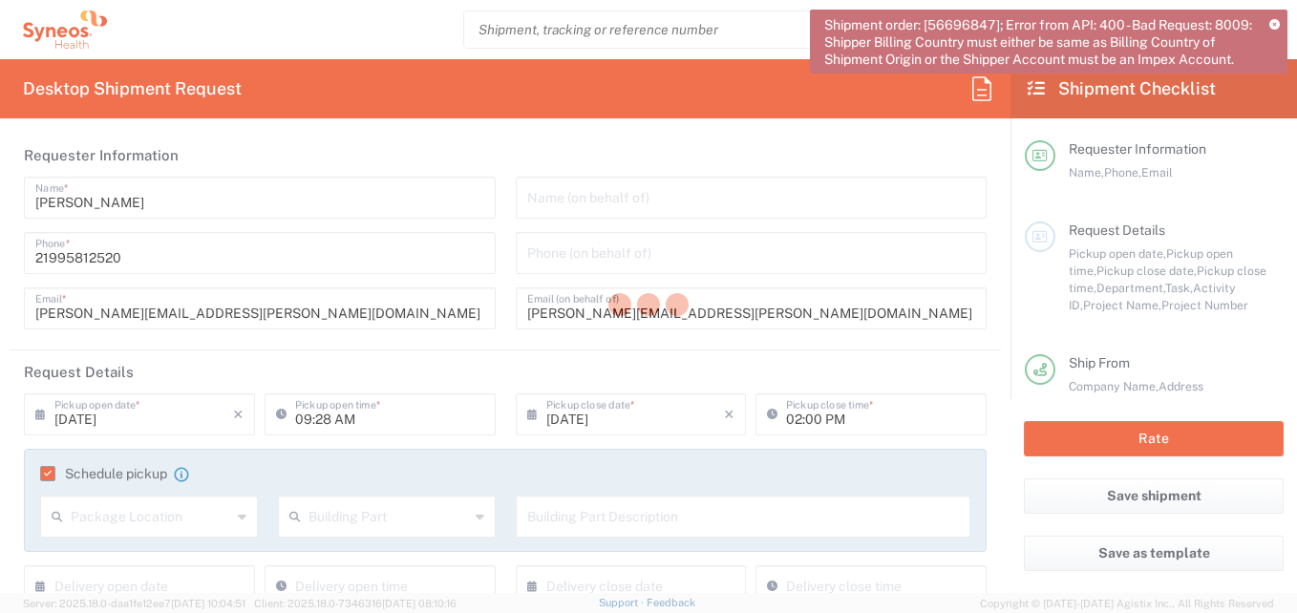
type input "7041203"
type input "Teva 7041203"
type input "[GEOGRAPHIC_DATA]"
type input "Federal District"
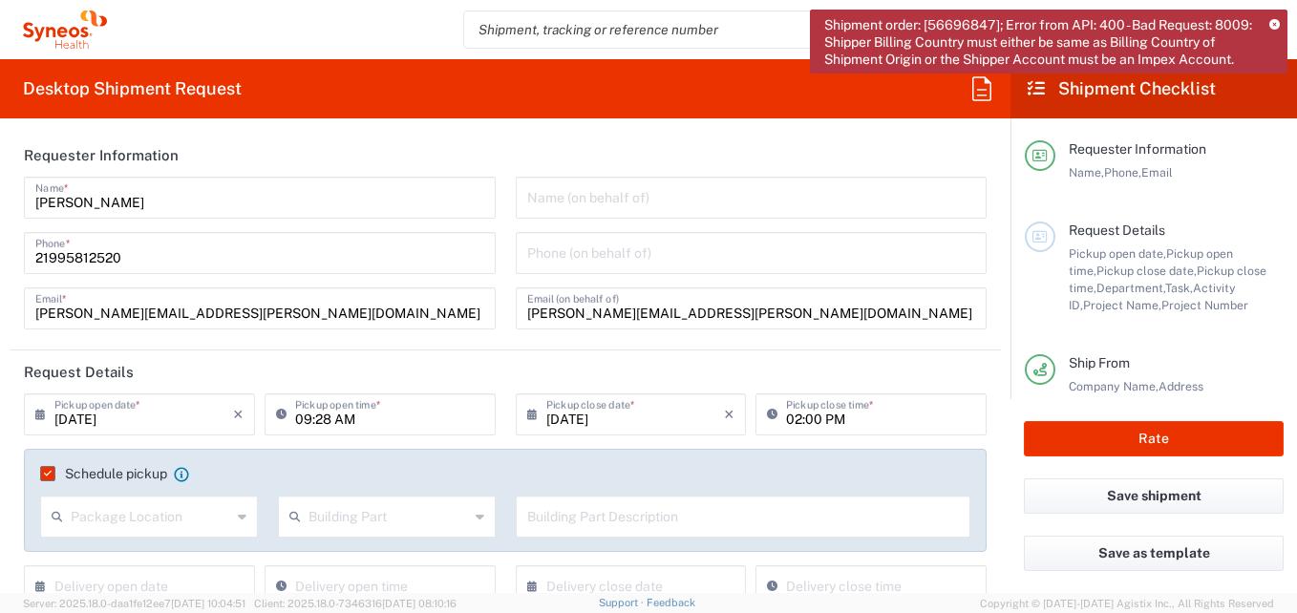
type input "3216"
type input "Your Packaging"
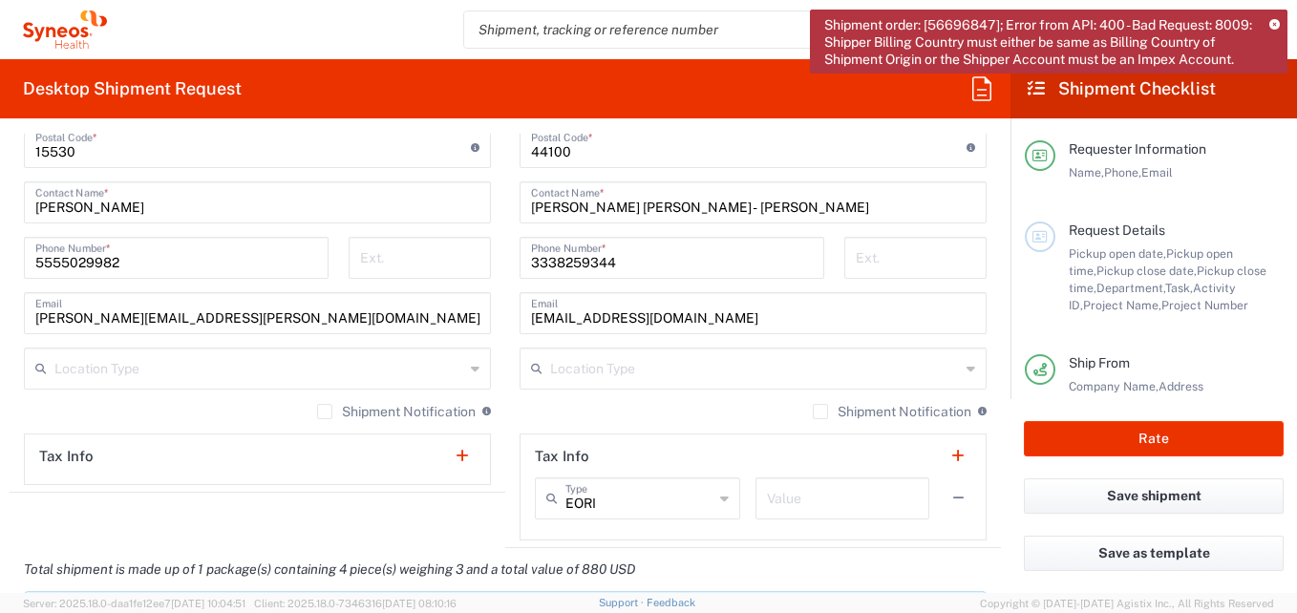
scroll to position [1338, 0]
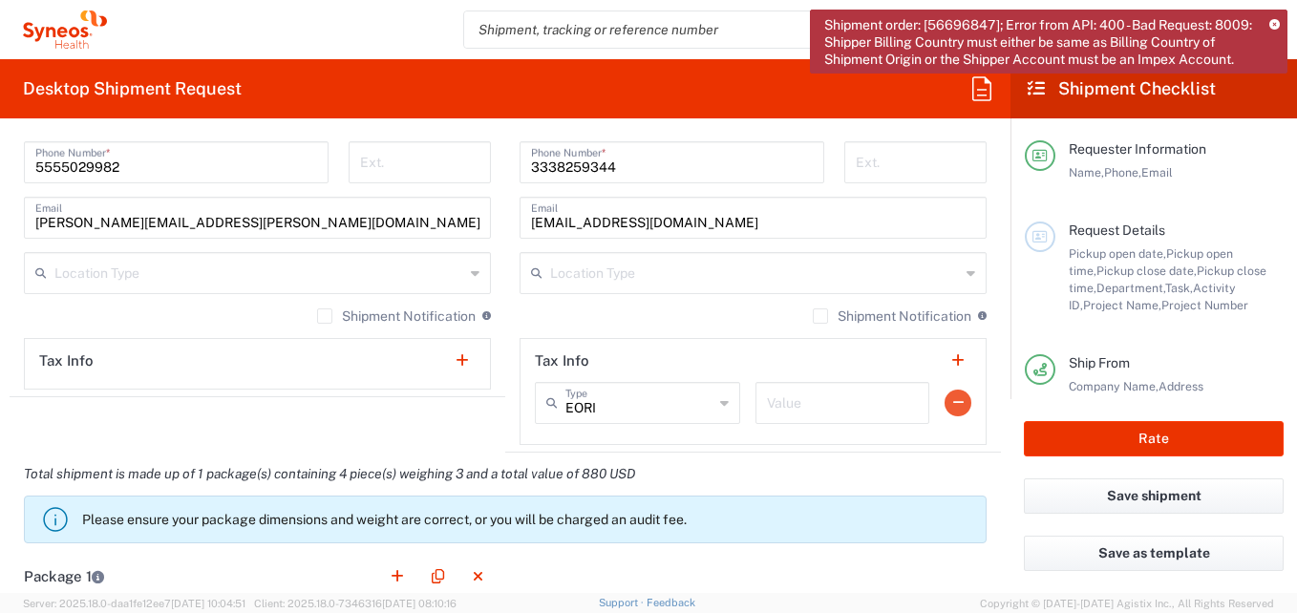
click at [928, 402] on button "button" at bounding box center [958, 403] width 27 height 27
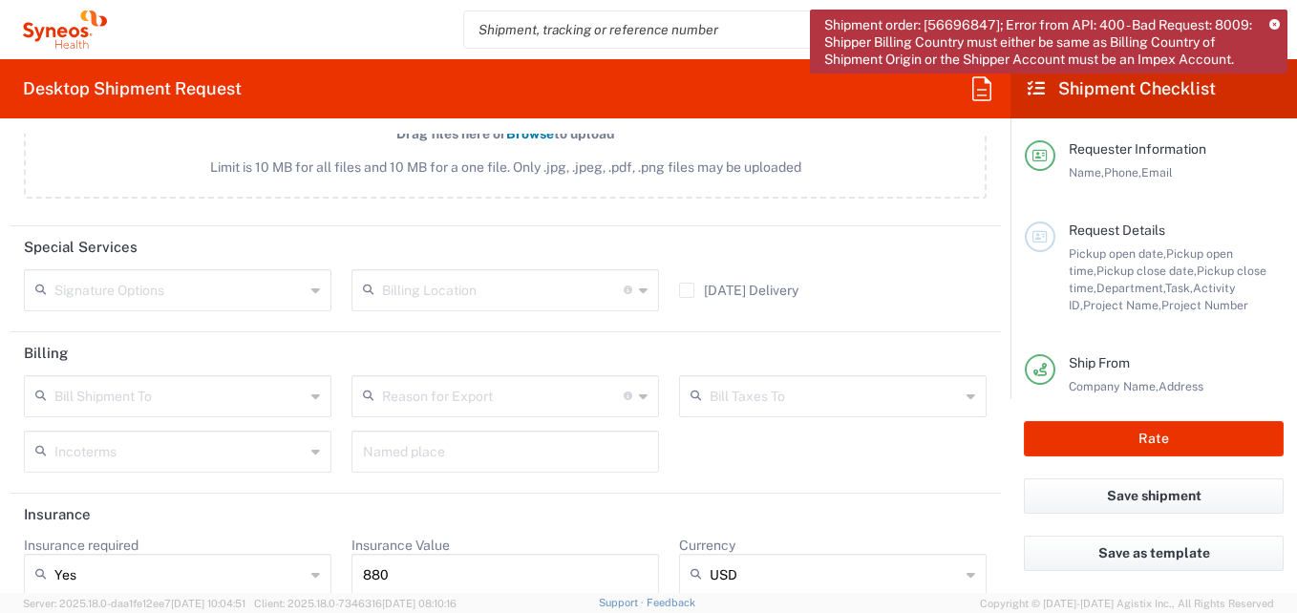
scroll to position [2433, 0]
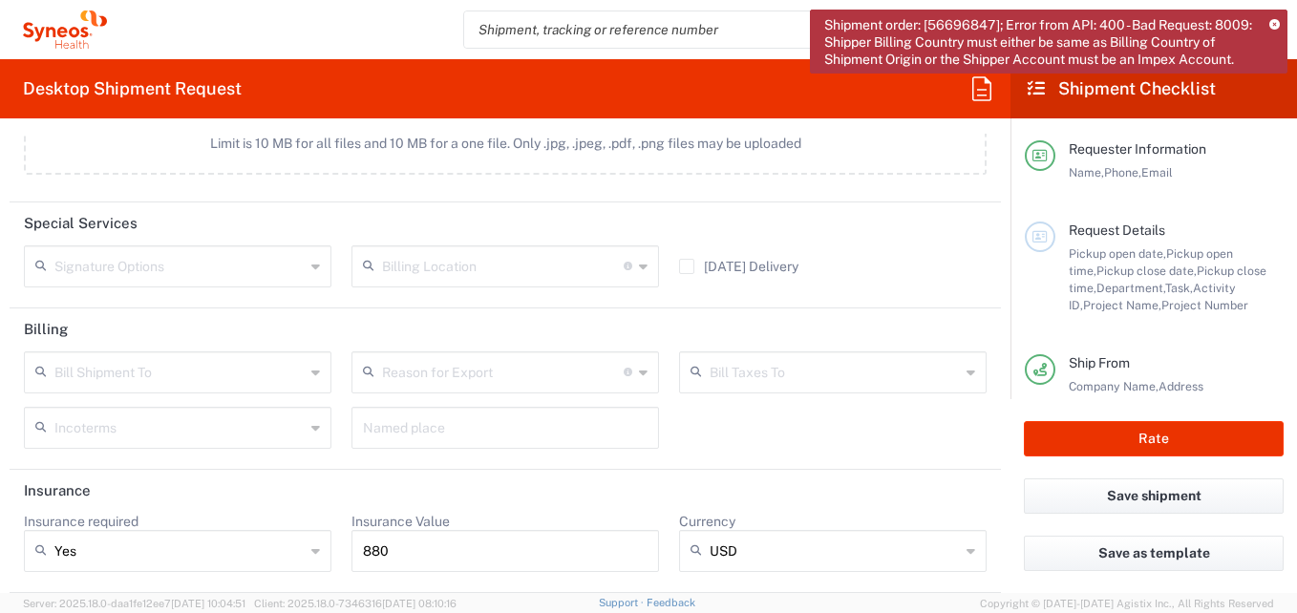
click at [301, 373] on div "Bill Shipment To" at bounding box center [178, 373] width 308 height 42
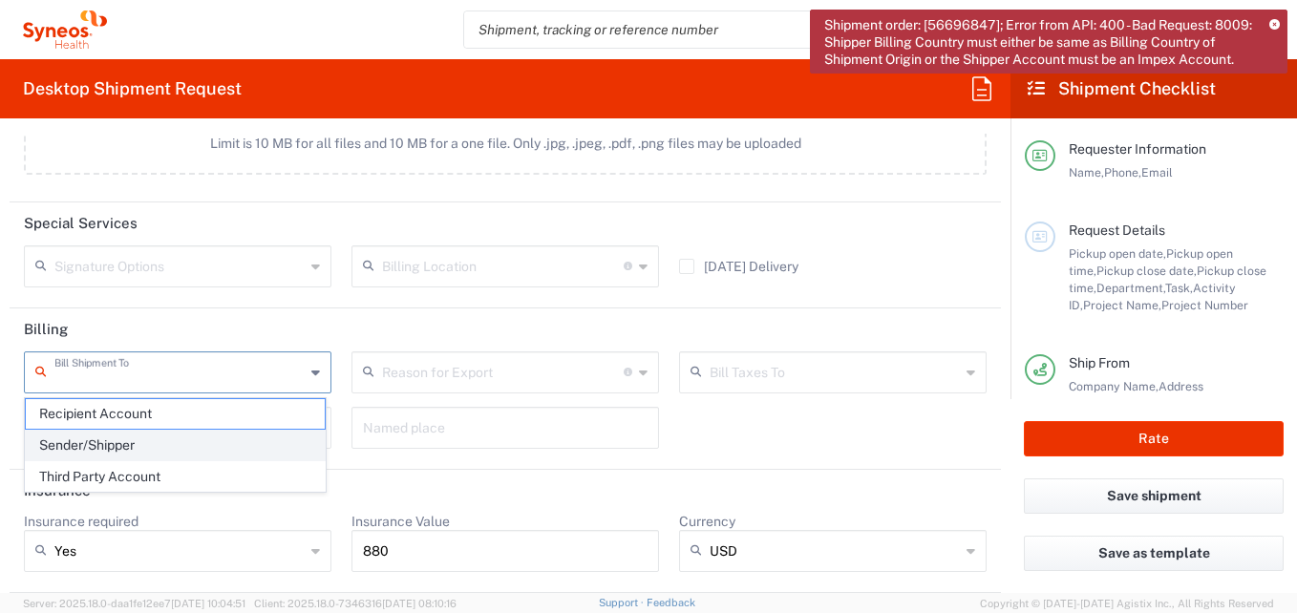
click at [151, 443] on span "Sender/Shipper" at bounding box center [175, 446] width 299 height 30
type input "Sender/Shipper"
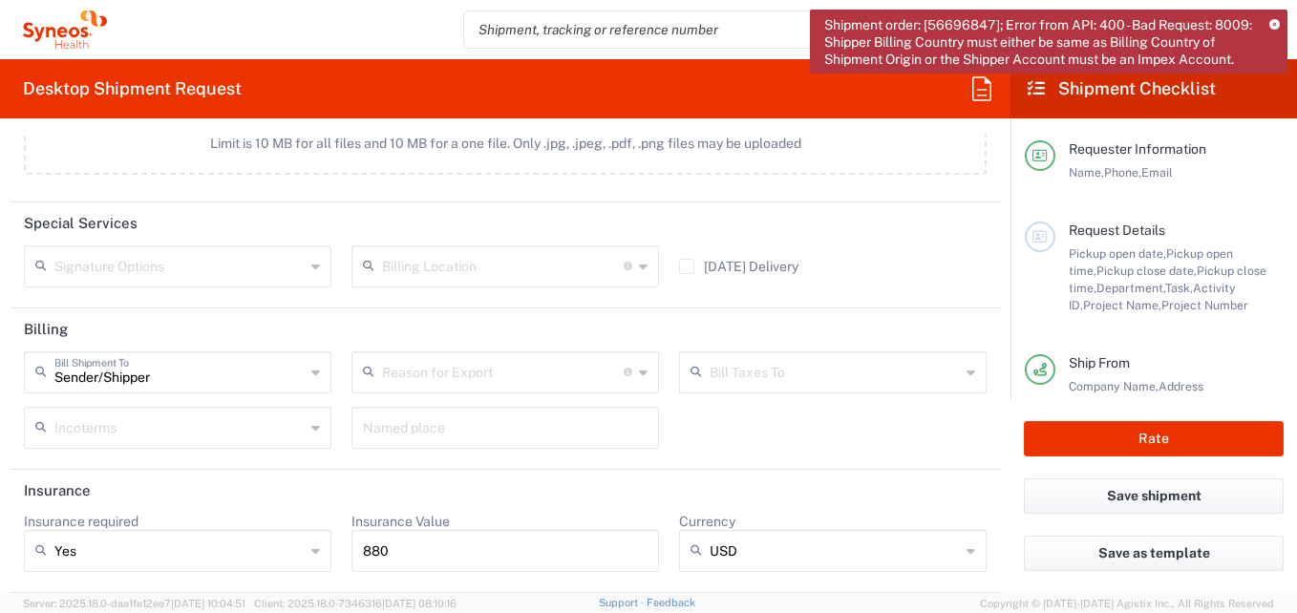
click at [928, 371] on icon at bounding box center [971, 372] width 9 height 31
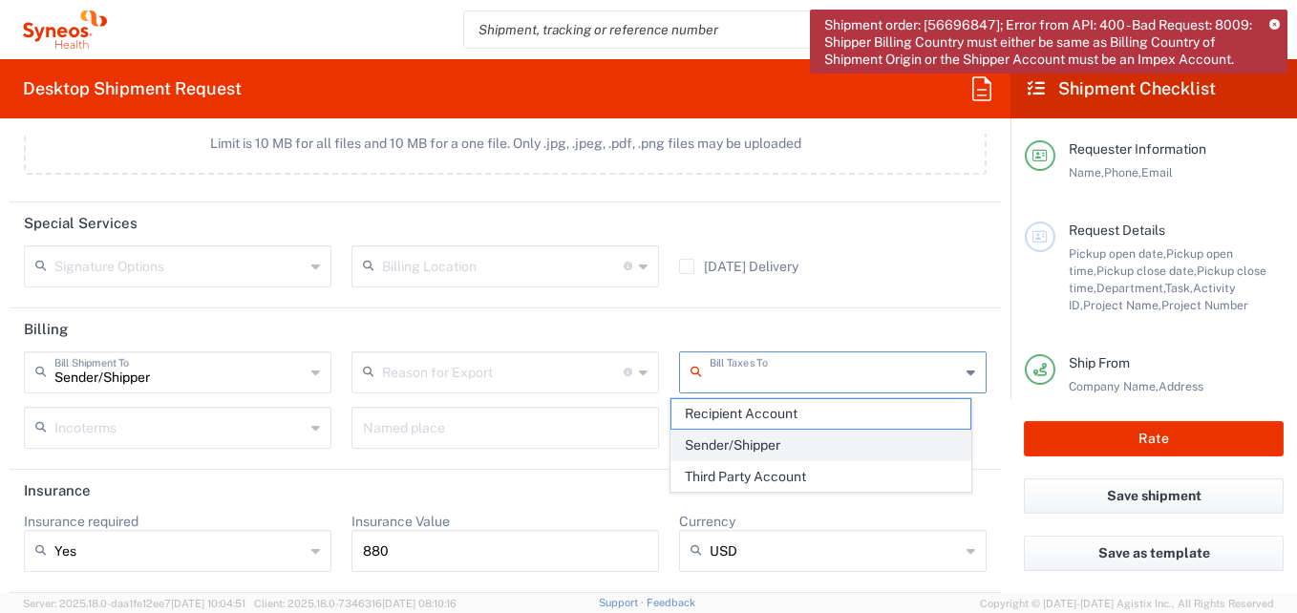
click at [761, 443] on span "Sender/Shipper" at bounding box center [821, 446] width 299 height 30
type input "Sender/Shipper"
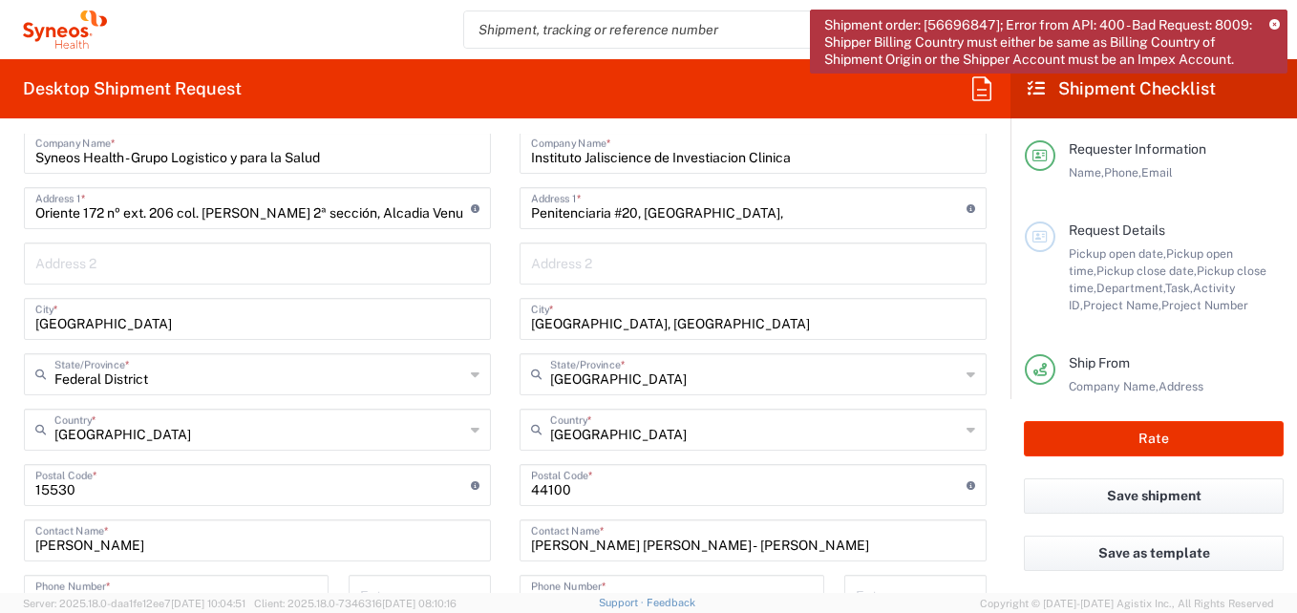
scroll to position [905, 0]
click at [928, 437] on button "Rate" at bounding box center [1154, 438] width 260 height 35
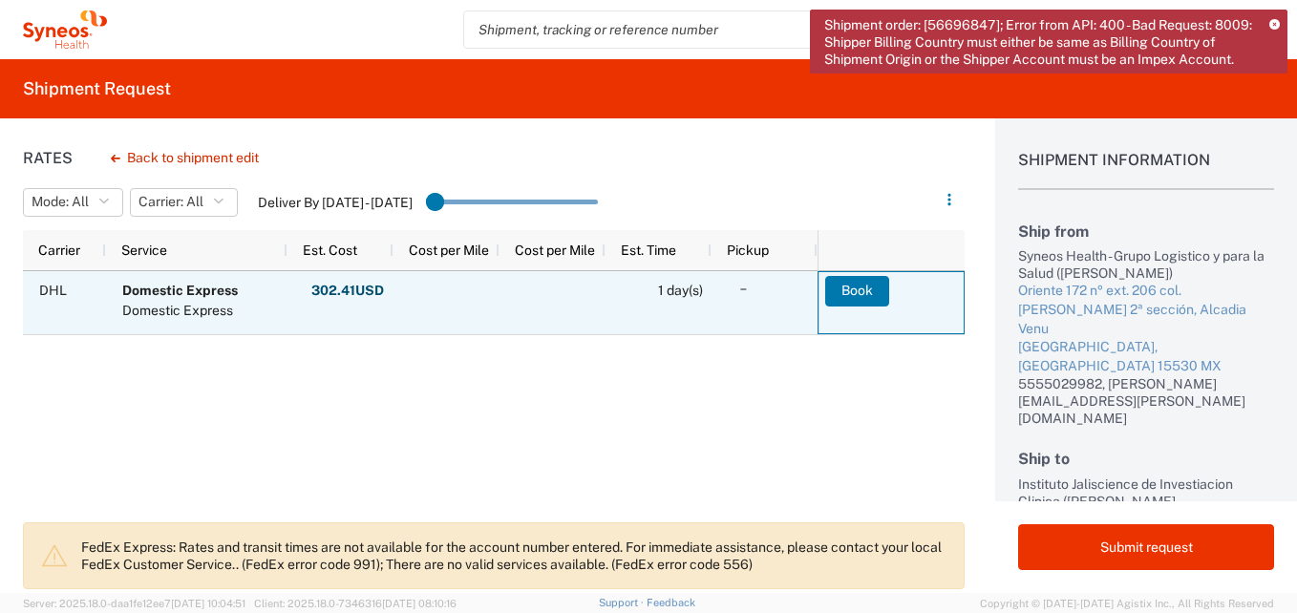
click at [860, 283] on button "Book" at bounding box center [857, 291] width 64 height 31
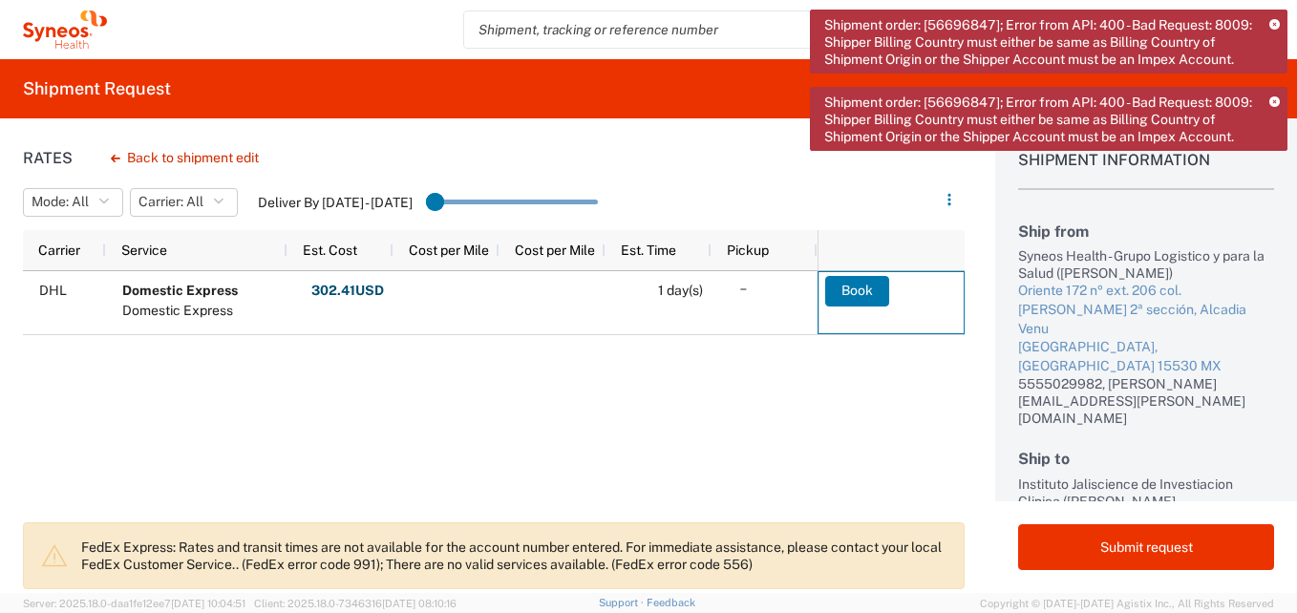
click at [928, 23] on icon at bounding box center [1275, 25] width 11 height 11
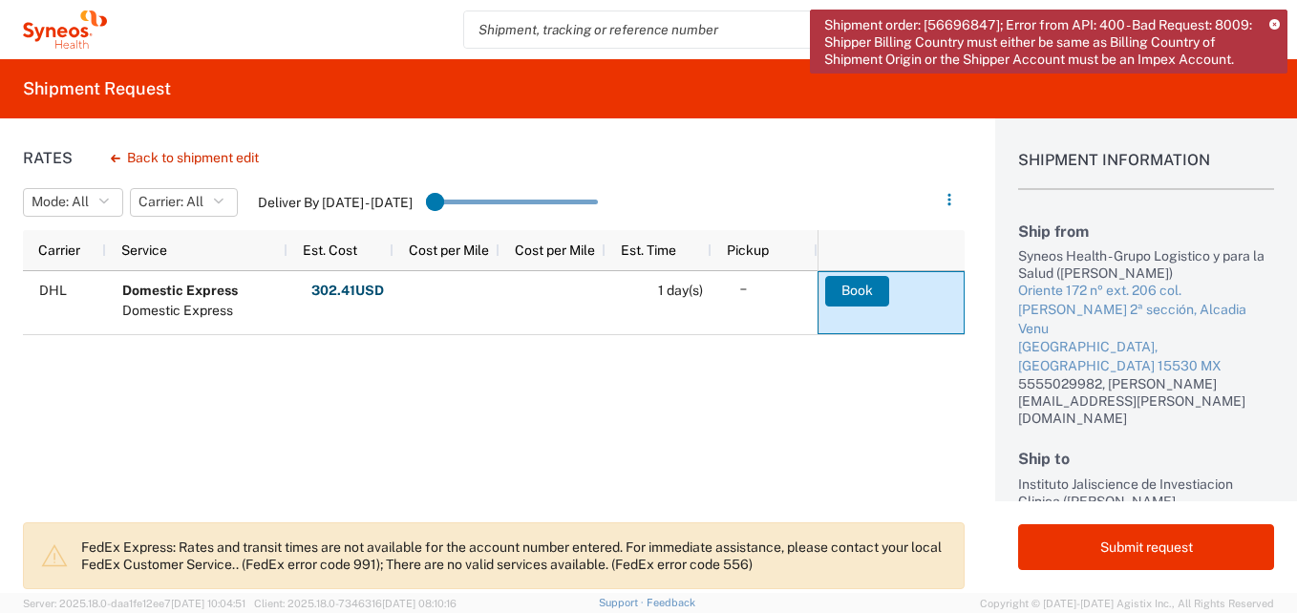
click at [928, 23] on icon at bounding box center [1275, 25] width 11 height 11
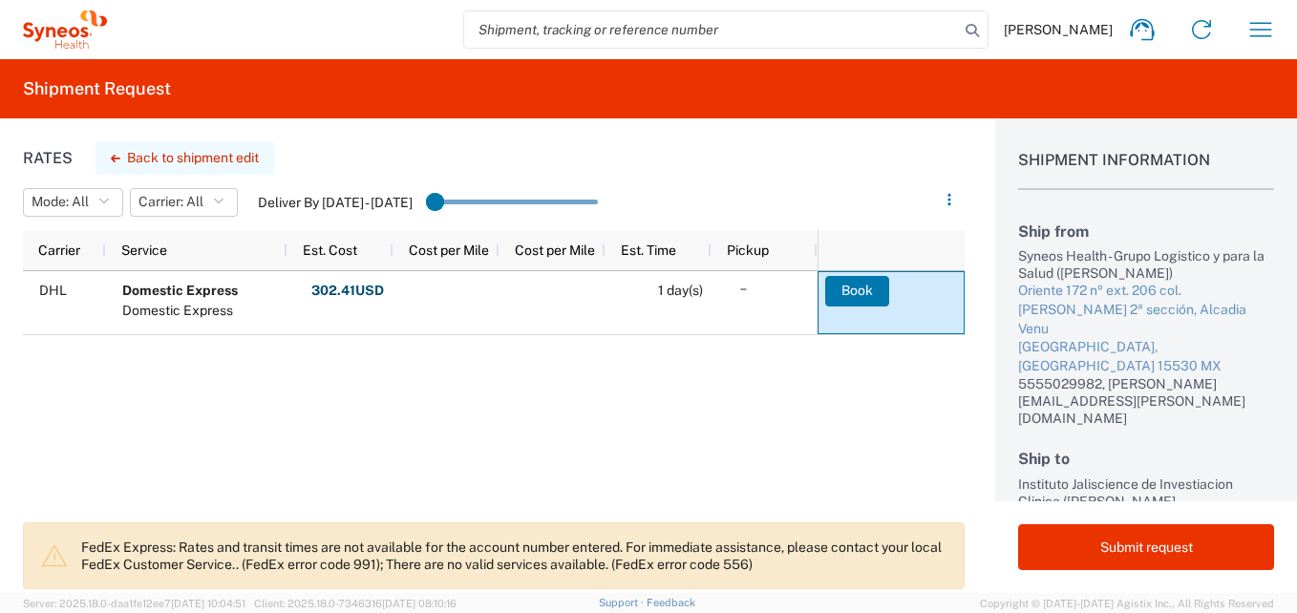
click at [203, 145] on button "Back to shipment edit" at bounding box center [185, 157] width 179 height 33
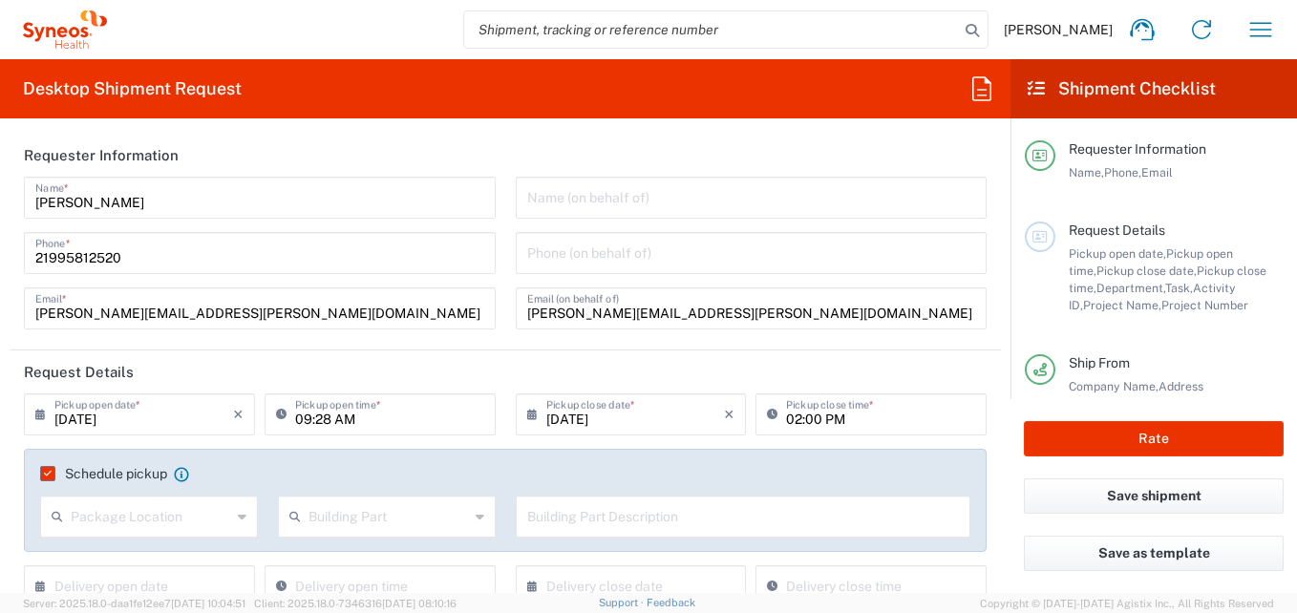
type input "7041203"
type input "[GEOGRAPHIC_DATA]"
type input "Teva 7041203"
type input "Federal District"
type input "Your Packaging"
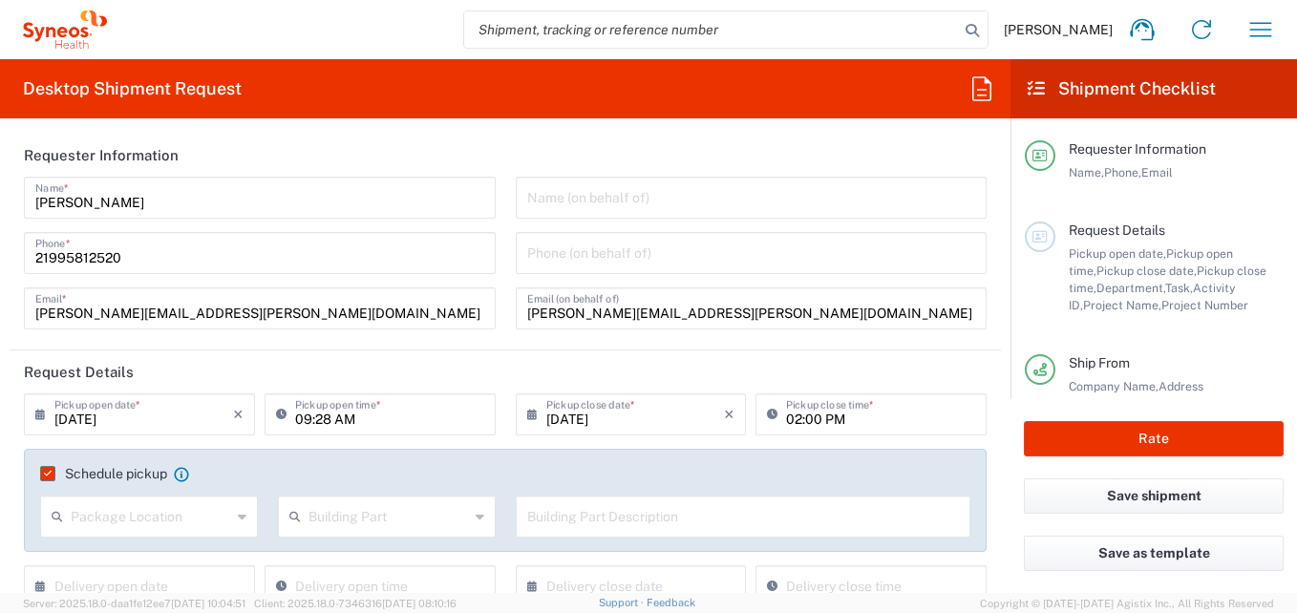
type input "3216"
click at [928, 96] on icon at bounding box center [982, 89] width 31 height 31
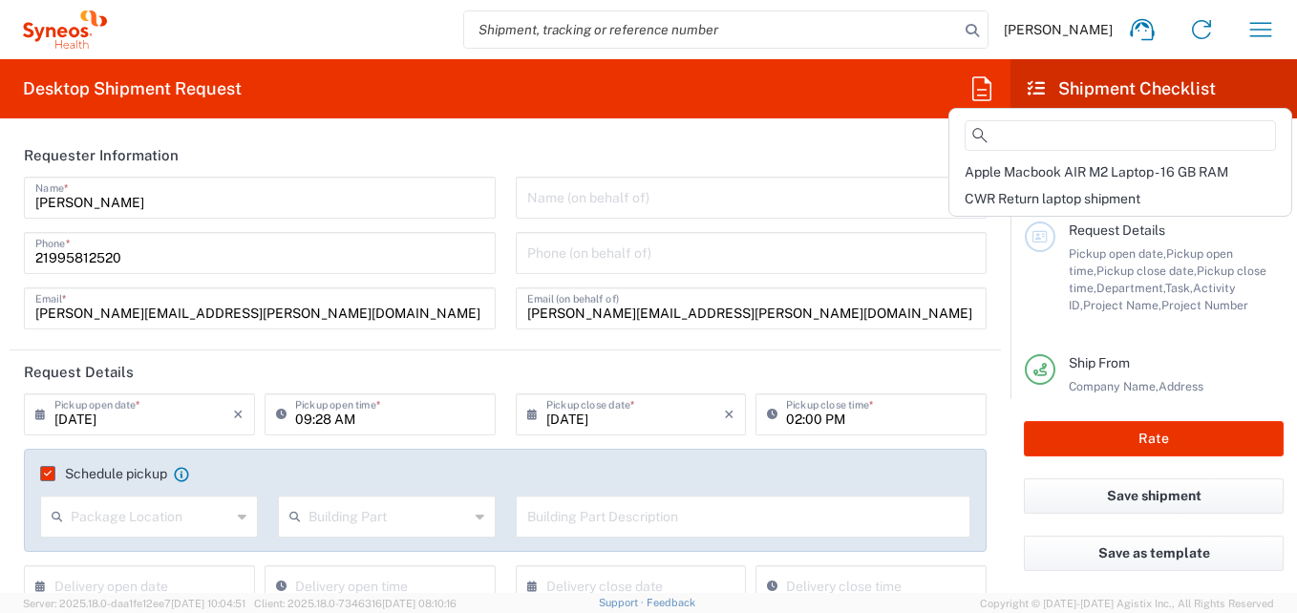
click at [695, 156] on header "Requester Information" at bounding box center [506, 155] width 992 height 43
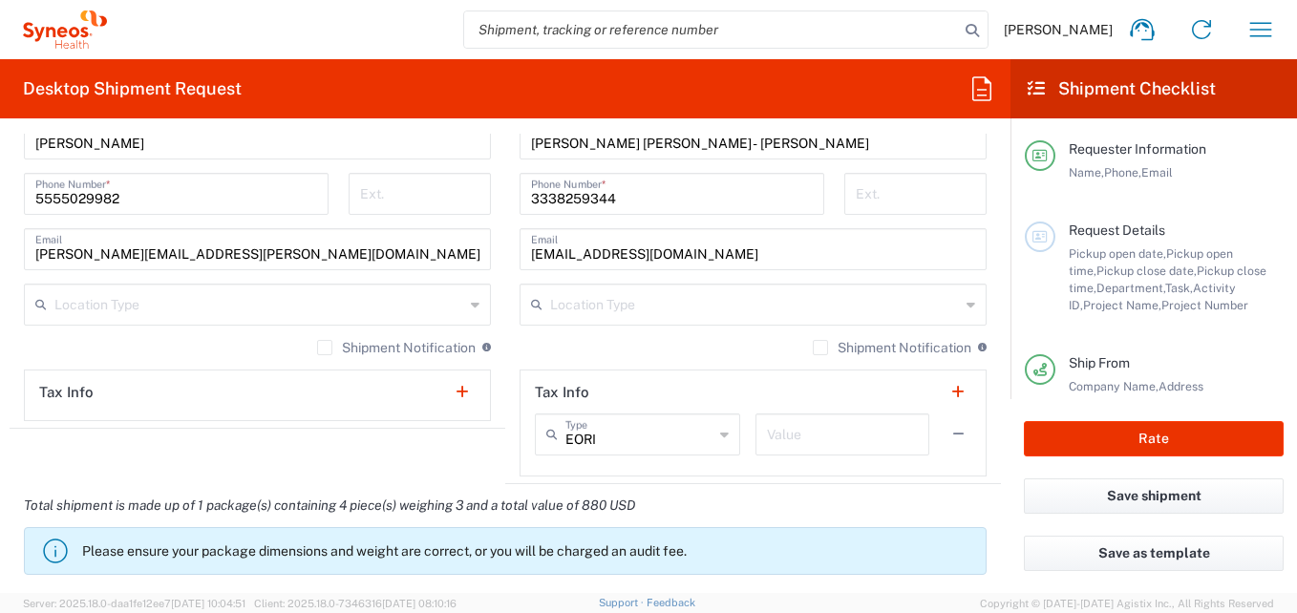
scroll to position [1338, 0]
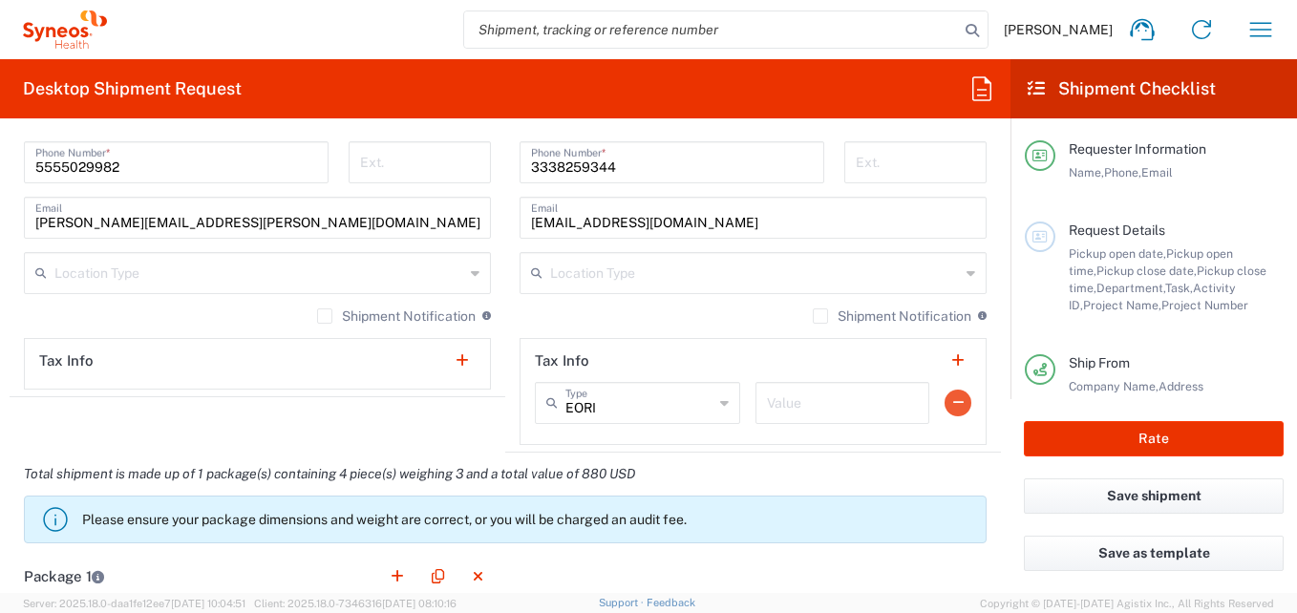
click at [928, 401] on button "button" at bounding box center [958, 403] width 27 height 27
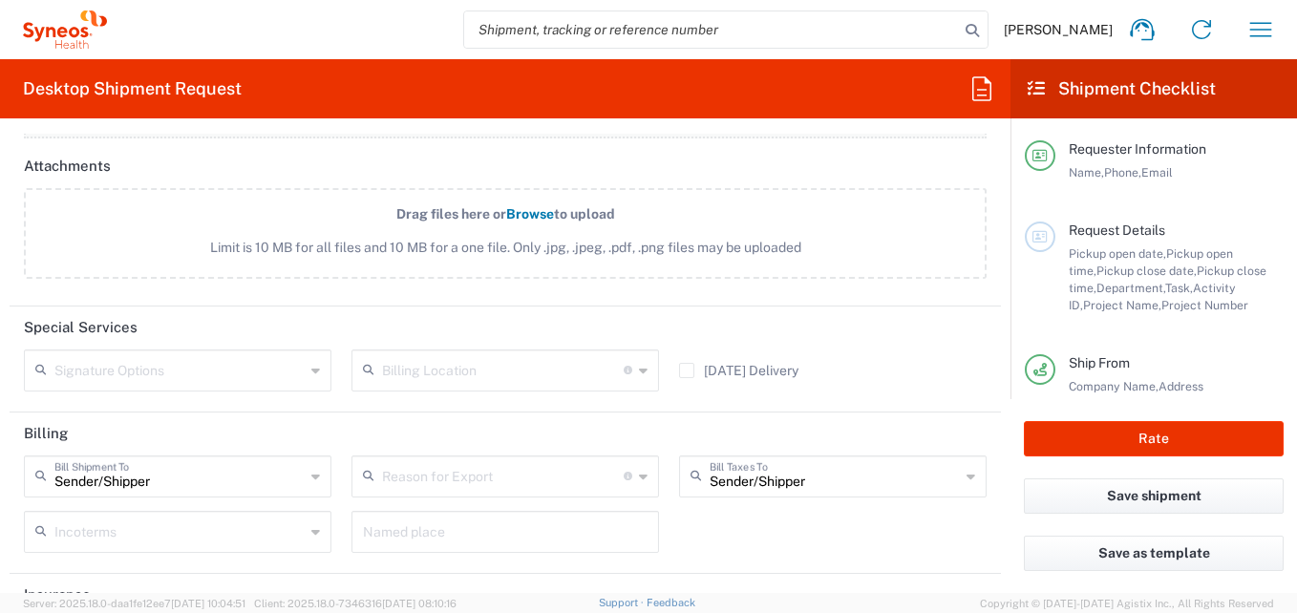
scroll to position [2389, 0]
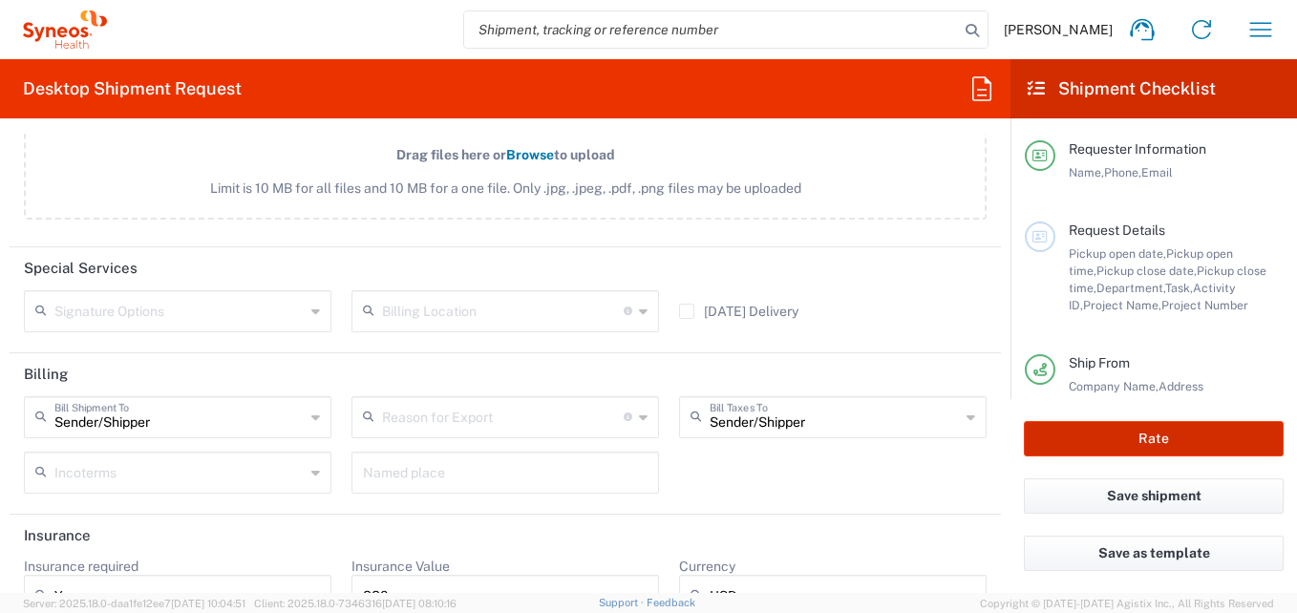
click at [928, 445] on button "Rate" at bounding box center [1154, 438] width 260 height 35
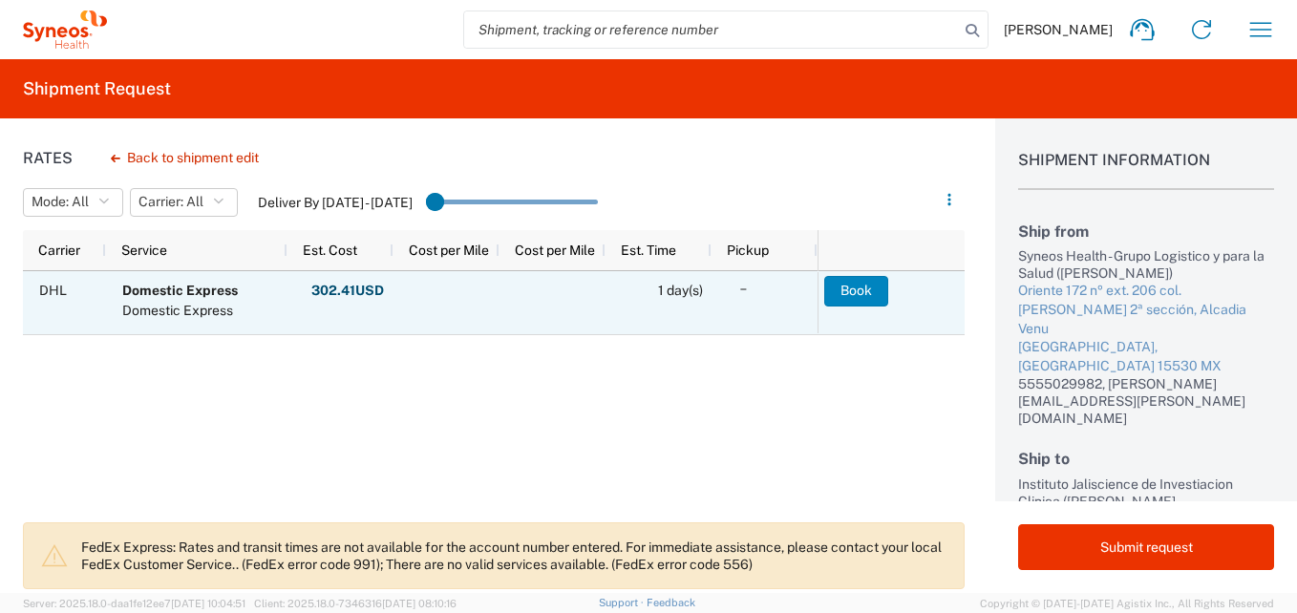
click at [856, 290] on button "Book" at bounding box center [857, 291] width 64 height 31
